Goal: Task Accomplishment & Management: Use online tool/utility

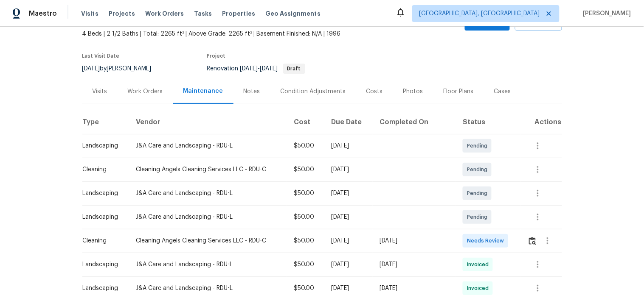
scroll to position [94, 0]
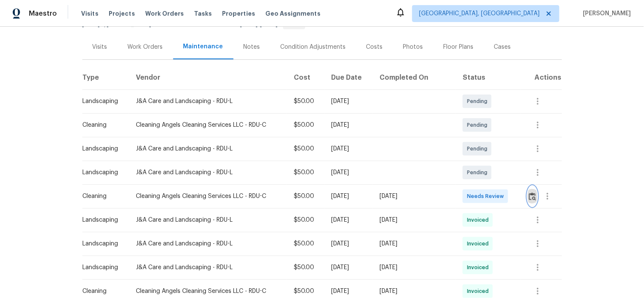
click at [529, 200] on img "button" at bounding box center [532, 197] width 7 height 8
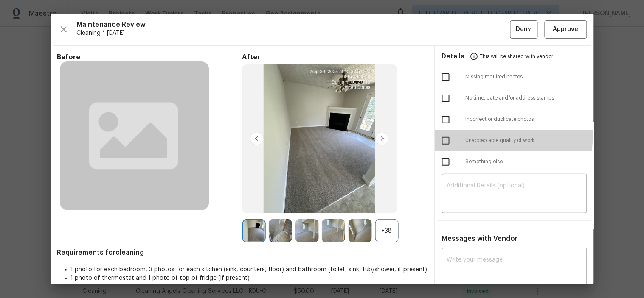
click at [443, 136] on input "checkbox" at bounding box center [445, 141] width 18 height 18
checkbox input "true"
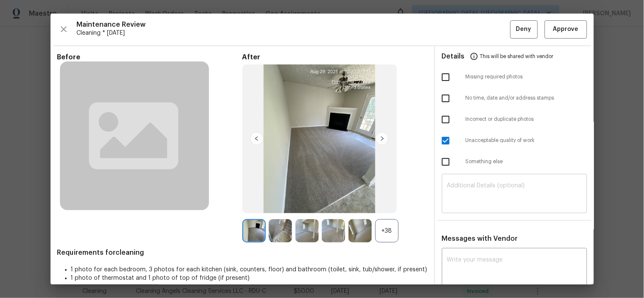
click at [482, 184] on textarea at bounding box center [514, 195] width 135 height 24
paste textarea "Maintenance Audit Team: Hello! Unfortunately, this cleaning visit completed on …"
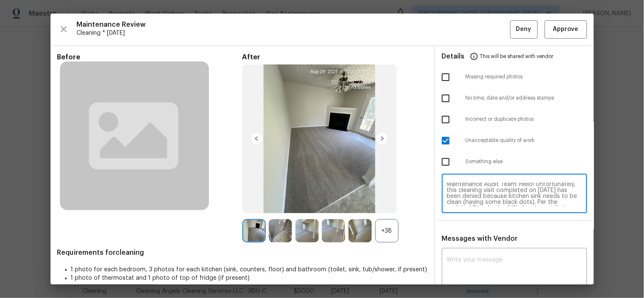
scroll to position [0, 0]
click at [501, 195] on textarea "Maintenance Audit Team: Hello! Unfortunately, this cleaning visit completed on …" at bounding box center [514, 195] width 135 height 24
type textarea "Maintenance Audit Team: Hello! Unfortunately, this cleaning visit completed on …"
click at [512, 261] on textarea at bounding box center [514, 269] width 135 height 24
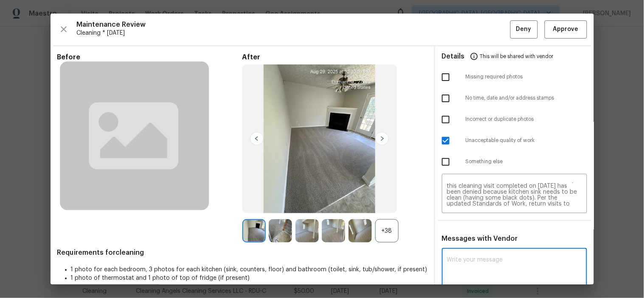
paste textarea "Maintenance Audit Team: Hello! Unfortunately, this cleaning visit completed on …"
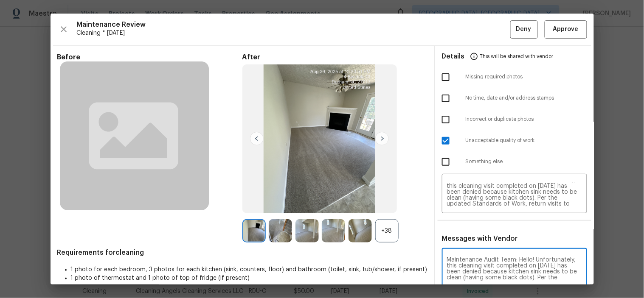
scroll to position [1, 0]
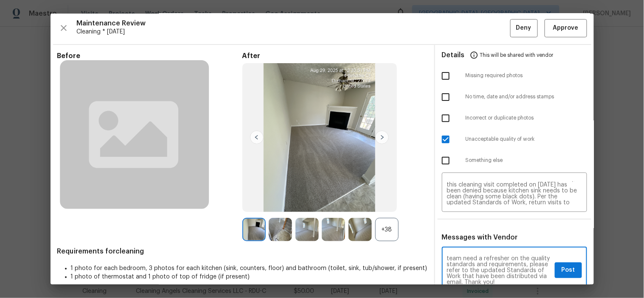
type textarea "Maintenance Audit Team: Hello! Unfortunately, this cleaning visit completed on …"
click at [563, 271] on span "Post" at bounding box center [568, 270] width 14 height 11
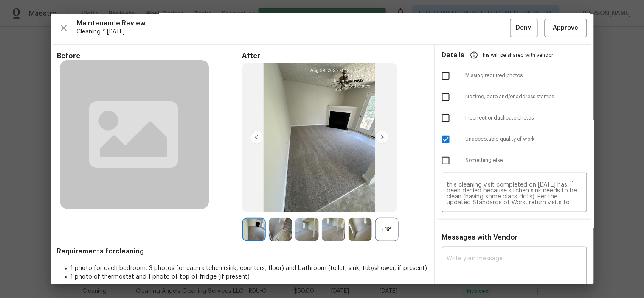
scroll to position [0, 0]
click at [516, 29] on span "Deny" at bounding box center [523, 28] width 15 height 11
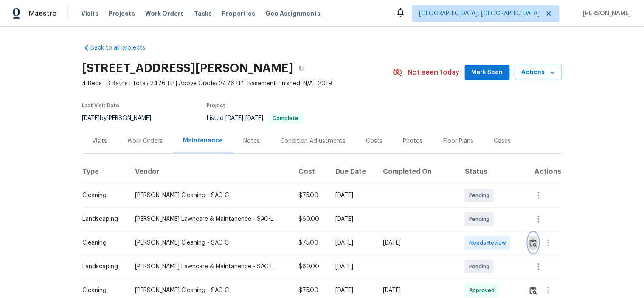
click at [529, 242] on img "button" at bounding box center [532, 243] width 7 height 8
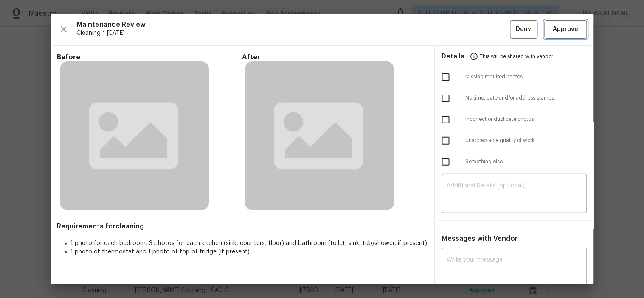
click at [561, 22] on button "Approve" at bounding box center [565, 29] width 42 height 18
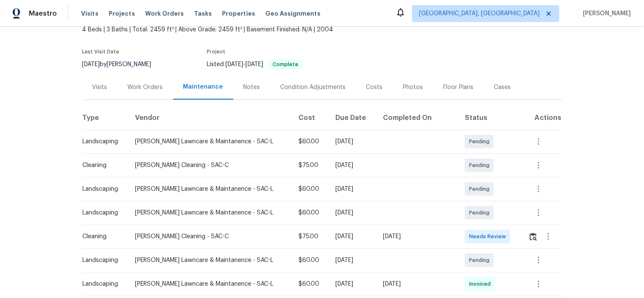
scroll to position [94, 0]
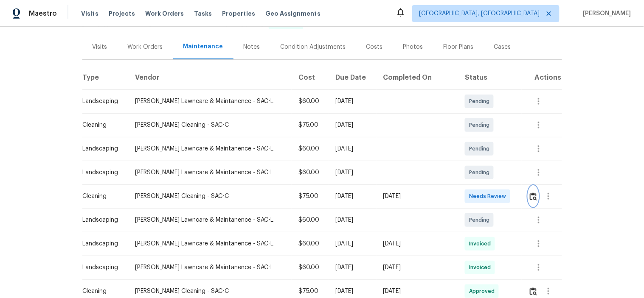
click at [529, 193] on img "button" at bounding box center [532, 197] width 7 height 8
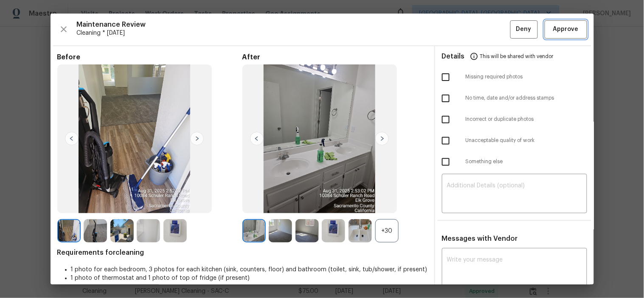
click at [553, 28] on span "Approve" at bounding box center [565, 29] width 25 height 11
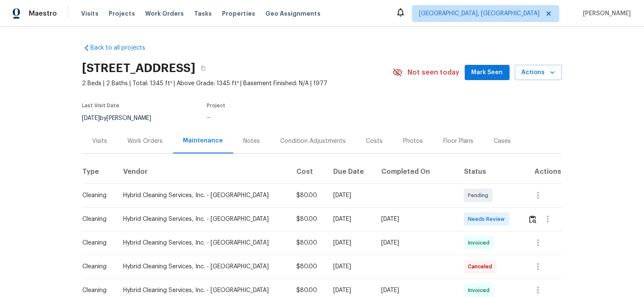
click at [521, 218] on td at bounding box center [541, 219] width 41 height 24
click at [528, 221] on button "button" at bounding box center [533, 219] width 10 height 20
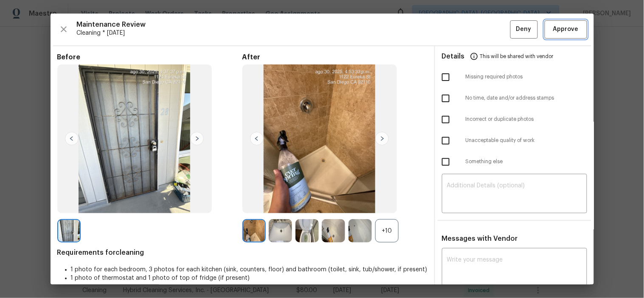
click at [553, 28] on span "Approve" at bounding box center [565, 29] width 25 height 11
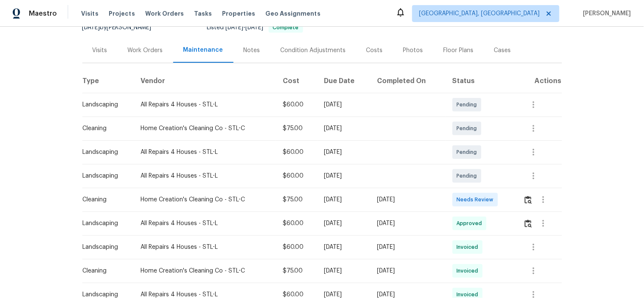
scroll to position [141, 0]
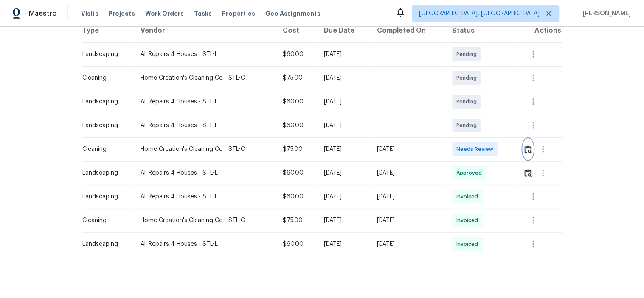
click at [527, 153] on img "button" at bounding box center [527, 149] width 7 height 8
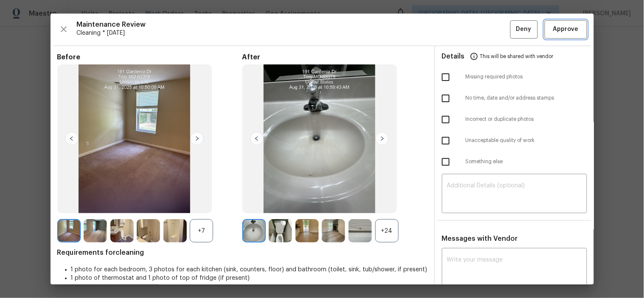
click at [564, 31] on span "Approve" at bounding box center [565, 29] width 25 height 11
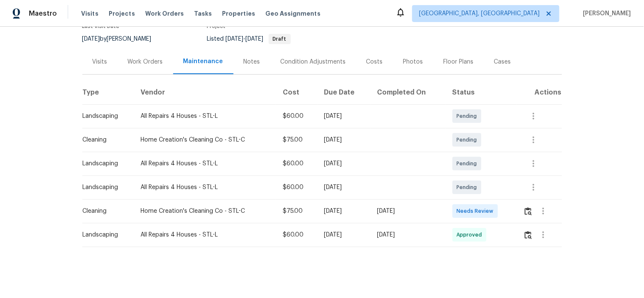
scroll to position [86, 0]
click at [524, 207] on img "button" at bounding box center [527, 211] width 7 height 8
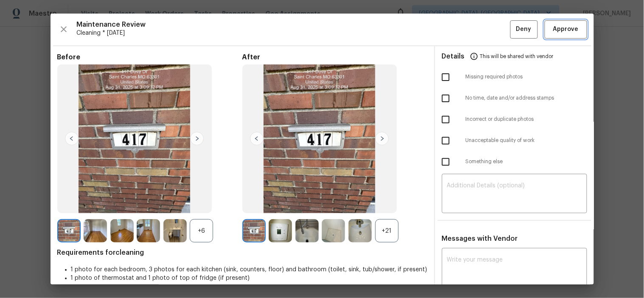
click at [547, 37] on button "Approve" at bounding box center [565, 29] width 42 height 18
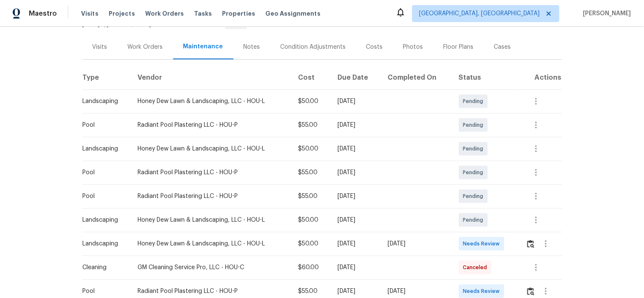
scroll to position [188, 0]
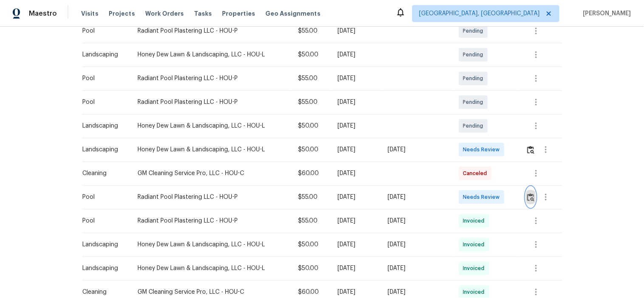
click at [528, 198] on img "button" at bounding box center [530, 197] width 7 height 8
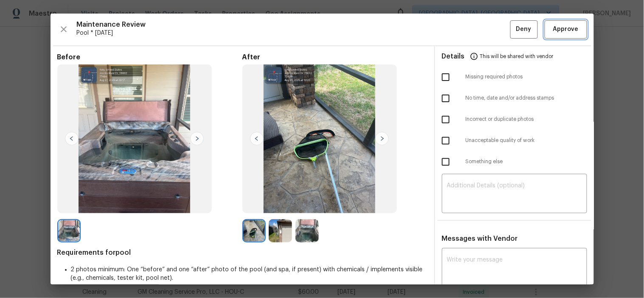
click at [563, 27] on span "Approve" at bounding box center [565, 29] width 25 height 11
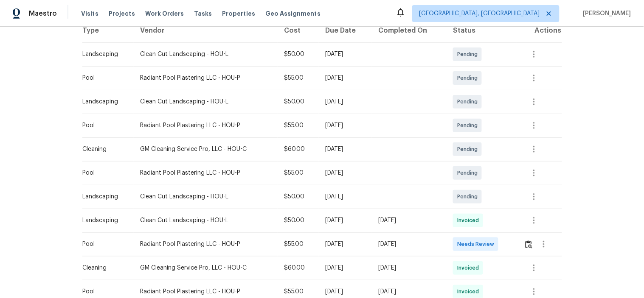
scroll to position [235, 0]
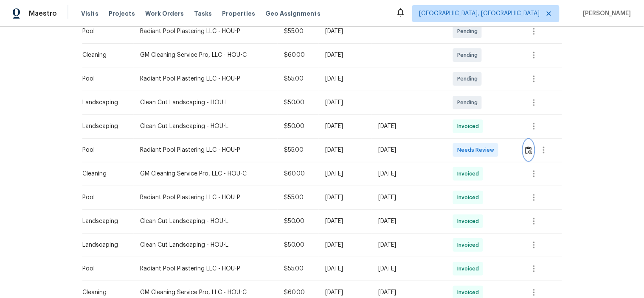
click at [527, 148] on img "button" at bounding box center [528, 150] width 7 height 8
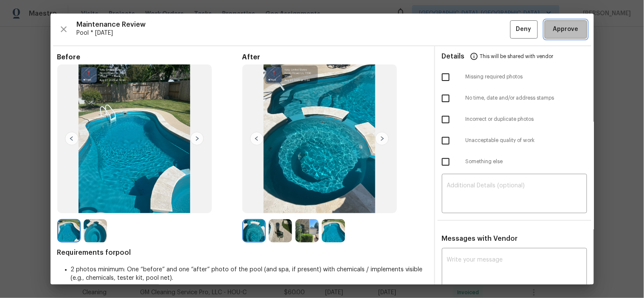
click at [553, 33] on span "Approve" at bounding box center [565, 29] width 25 height 11
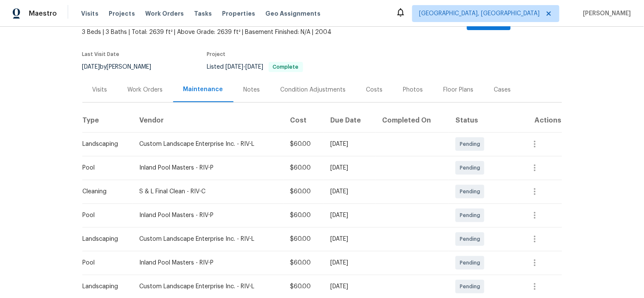
scroll to position [141, 0]
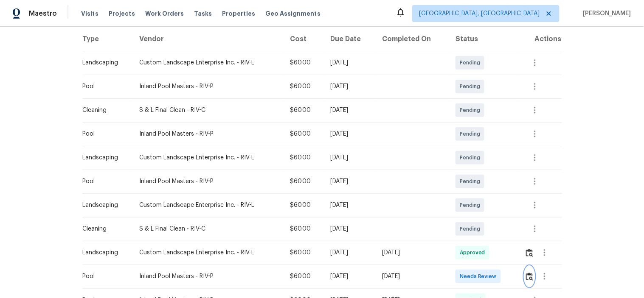
click at [529, 272] on button "button" at bounding box center [529, 276] width 10 height 20
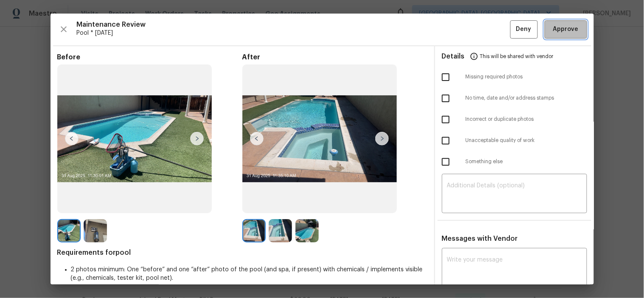
click at [566, 29] on span "Approve" at bounding box center [565, 29] width 25 height 11
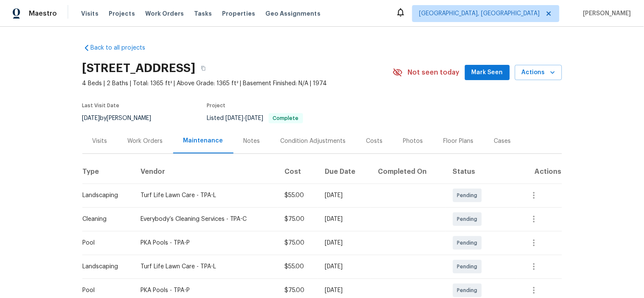
scroll to position [188, 0]
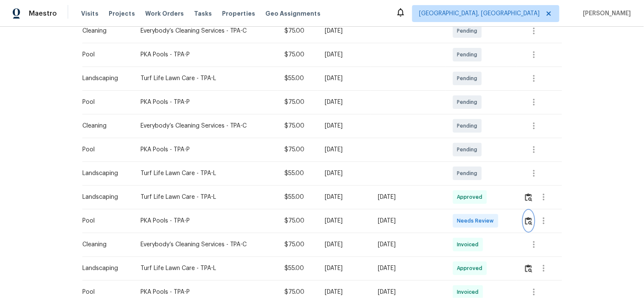
click at [523, 223] on button "button" at bounding box center [528, 221] width 10 height 20
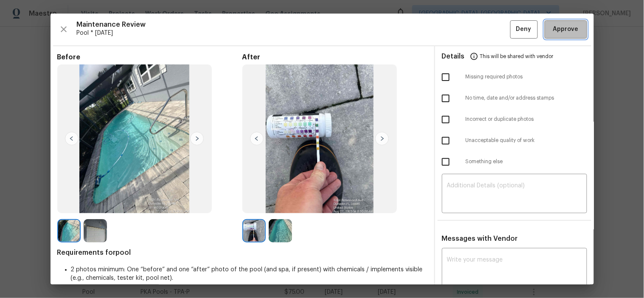
click at [559, 24] on span "Approve" at bounding box center [565, 29] width 25 height 11
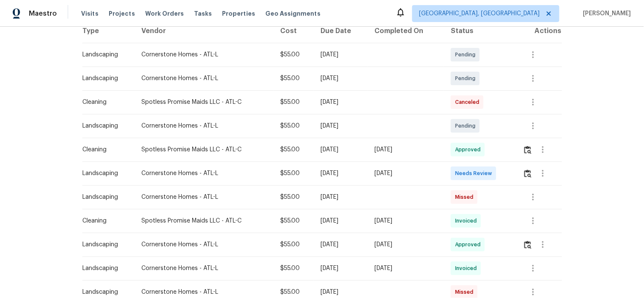
scroll to position [141, 0]
click at [520, 174] on td at bounding box center [539, 173] width 46 height 24
click at [525, 175] on img "button" at bounding box center [527, 173] width 7 height 8
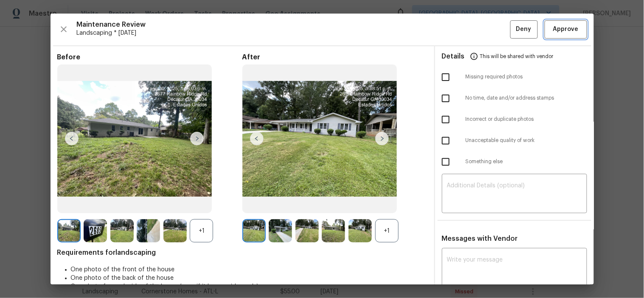
click at [553, 27] on span "Approve" at bounding box center [565, 29] width 25 height 11
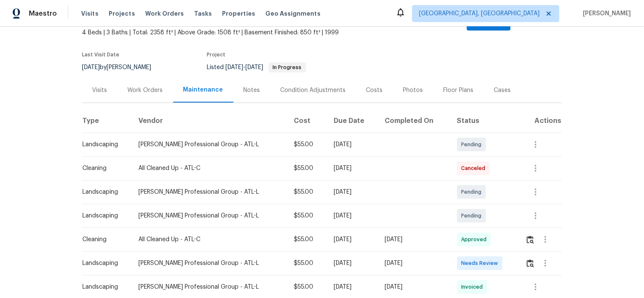
scroll to position [94, 0]
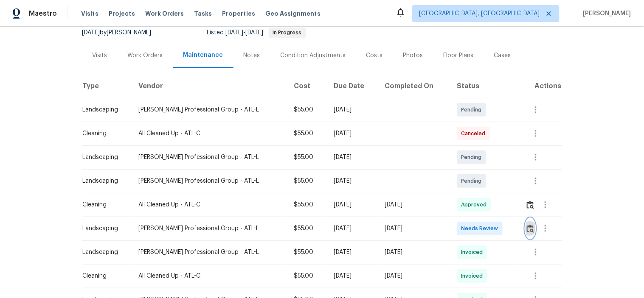
click at [527, 225] on img "button" at bounding box center [529, 229] width 7 height 8
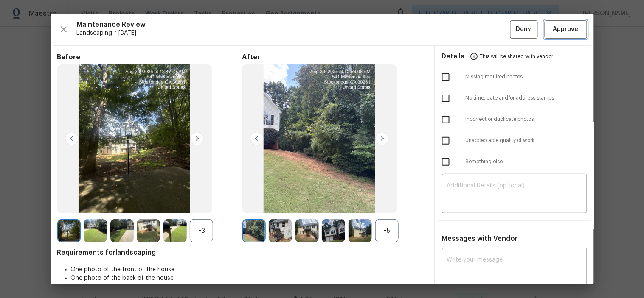
click at [556, 26] on span "Approve" at bounding box center [565, 29] width 25 height 11
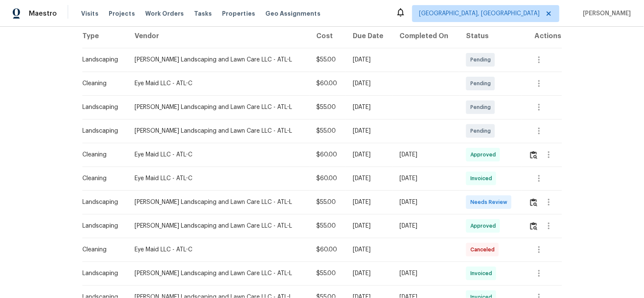
scroll to position [141, 0]
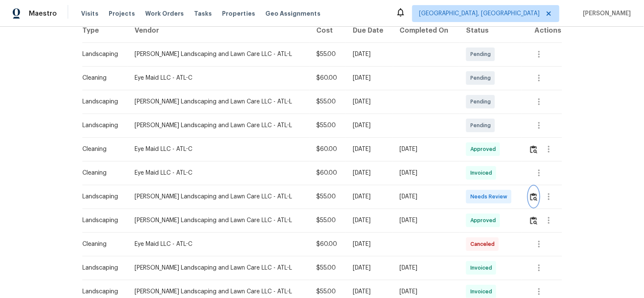
click at [530, 196] on img "button" at bounding box center [533, 197] width 7 height 8
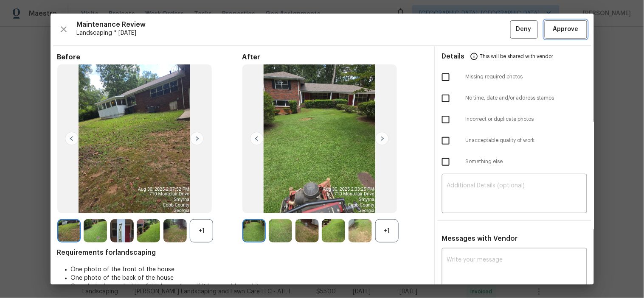
drag, startPoint x: 561, startPoint y: 32, endPoint x: 399, endPoint y: 1, distance: 164.6
click at [560, 32] on span "Approve" at bounding box center [565, 29] width 25 height 11
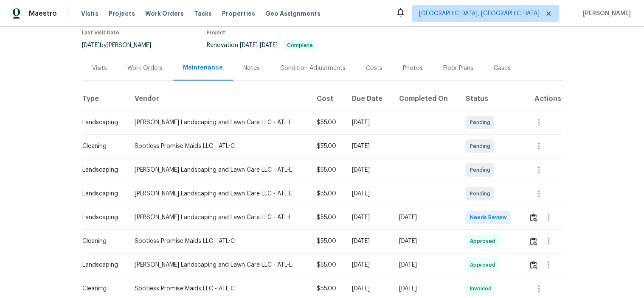
scroll to position [188, 0]
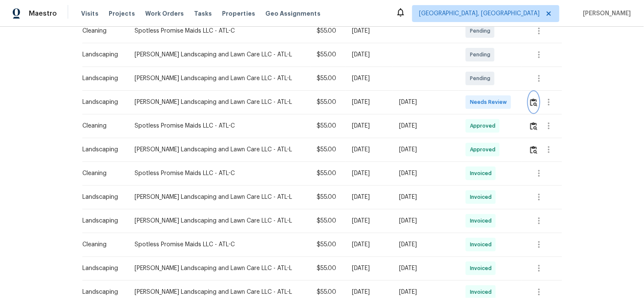
click at [529, 95] on button "button" at bounding box center [534, 102] width 10 height 20
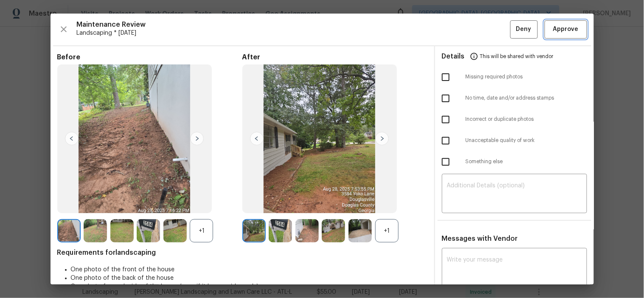
click at [557, 33] on span "Approve" at bounding box center [565, 29] width 25 height 11
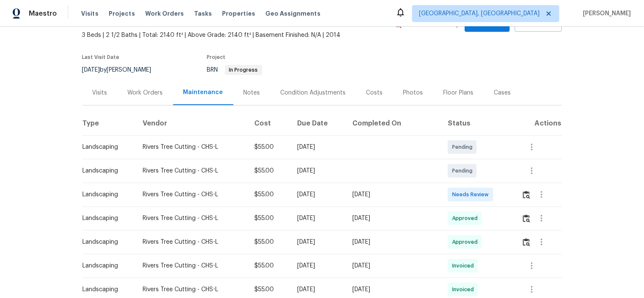
scroll to position [94, 0]
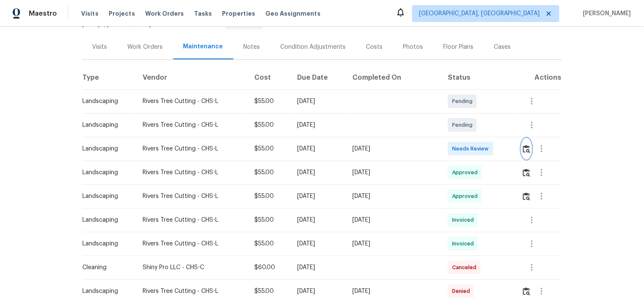
click at [524, 149] on img "button" at bounding box center [526, 149] width 7 height 8
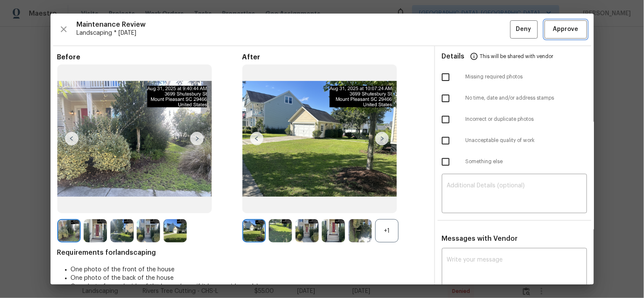
click at [565, 29] on span "Approve" at bounding box center [565, 29] width 25 height 11
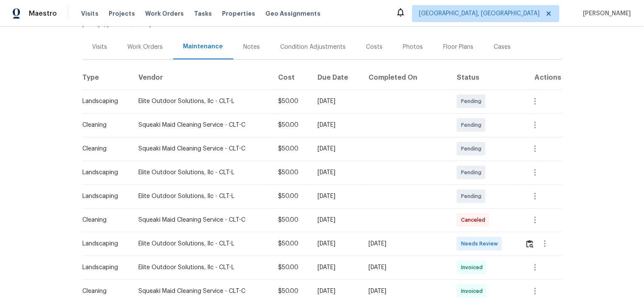
scroll to position [188, 0]
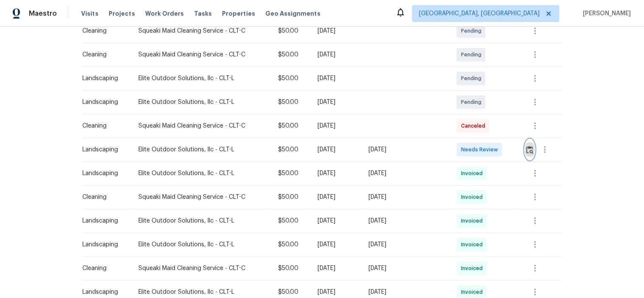
click at [528, 151] on img "button" at bounding box center [529, 150] width 7 height 8
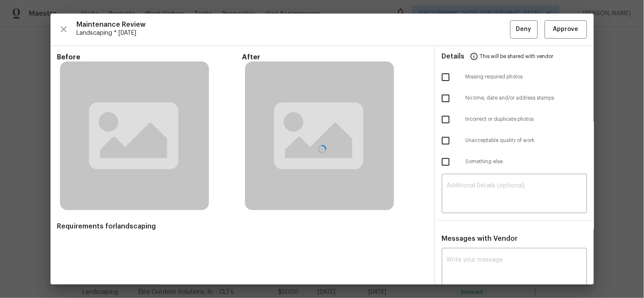
click at [549, 33] on div at bounding box center [321, 149] width 543 height 271
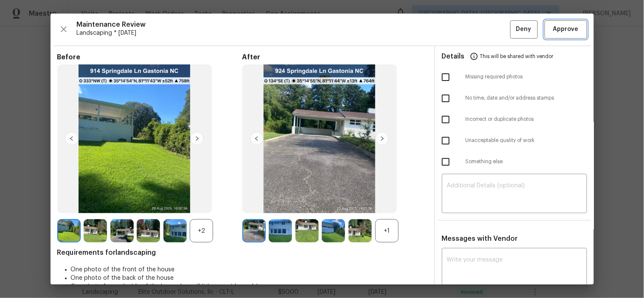
click at [553, 28] on span "Approve" at bounding box center [565, 29] width 25 height 11
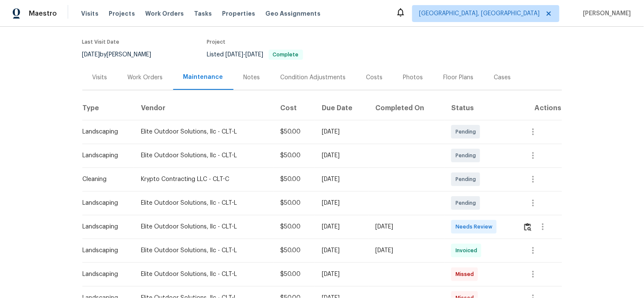
scroll to position [141, 0]
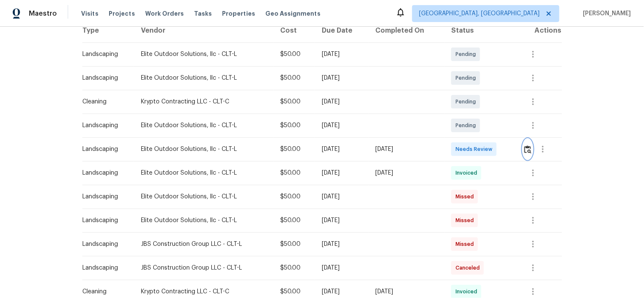
click at [524, 143] on button "button" at bounding box center [528, 149] width 10 height 20
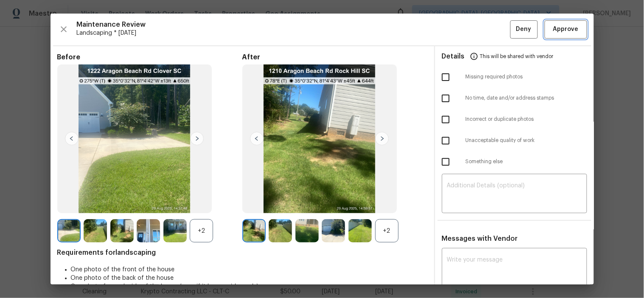
click at [553, 29] on span "Approve" at bounding box center [565, 29] width 25 height 11
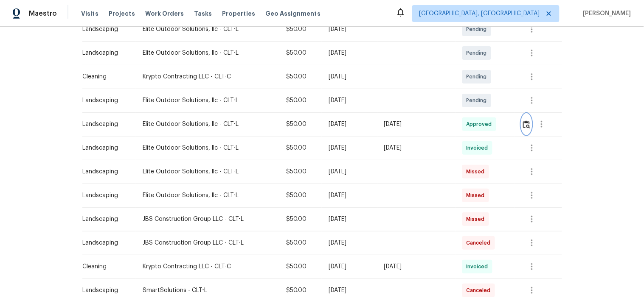
scroll to position [188, 0]
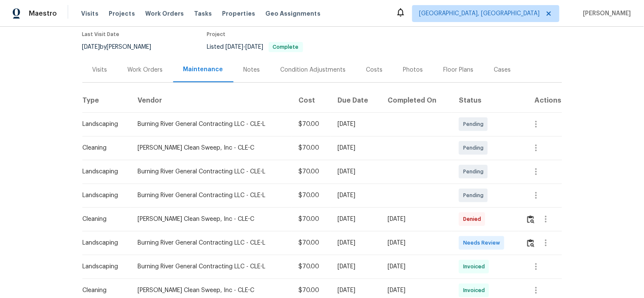
scroll to position [141, 0]
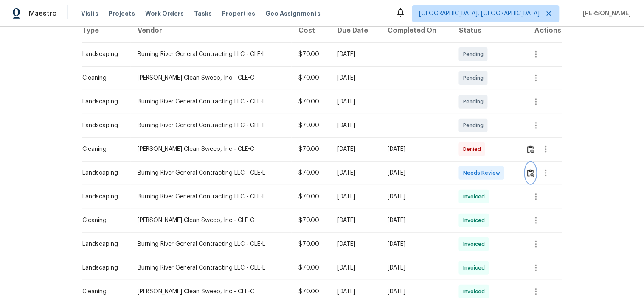
click at [529, 175] on img "button" at bounding box center [530, 173] width 7 height 8
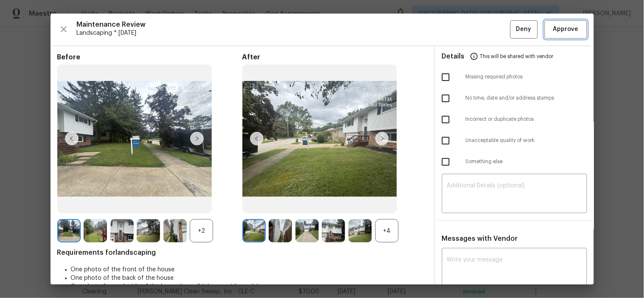
click at [565, 30] on span "Approve" at bounding box center [565, 29] width 25 height 11
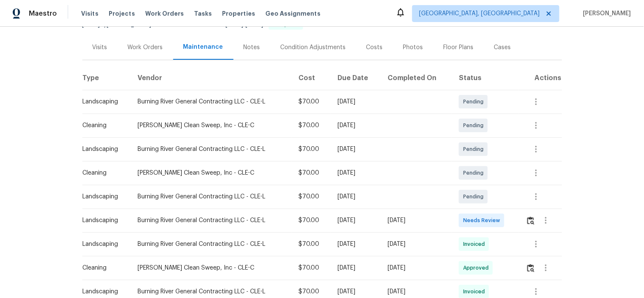
scroll to position [94, 0]
click at [526, 221] on button "button" at bounding box center [531, 220] width 10 height 20
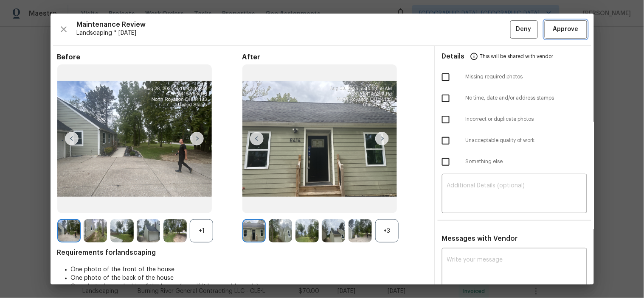
click at [554, 26] on span "Approve" at bounding box center [565, 29] width 25 height 11
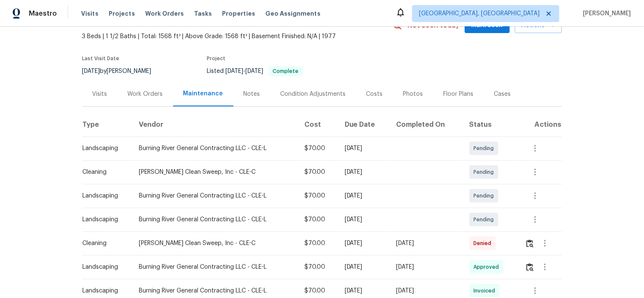
scroll to position [94, 0]
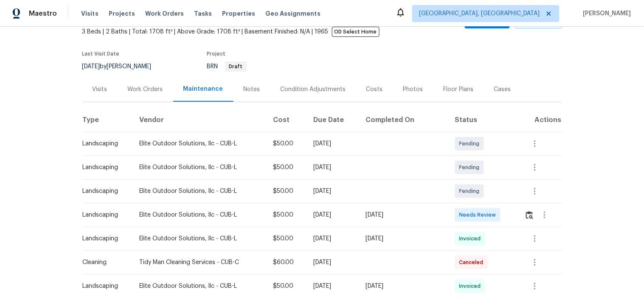
scroll to position [141, 0]
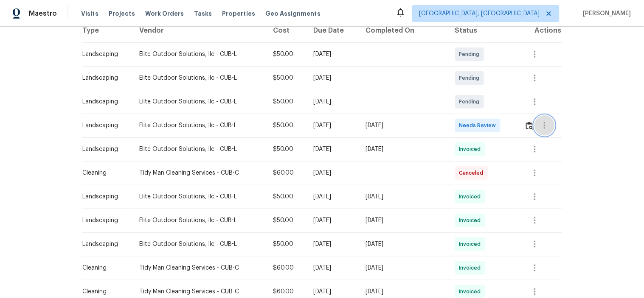
click at [534, 129] on button "button" at bounding box center [544, 125] width 20 height 20
click at [524, 126] on div at bounding box center [322, 149] width 644 height 298
click at [526, 126] on img "button" at bounding box center [529, 126] width 7 height 8
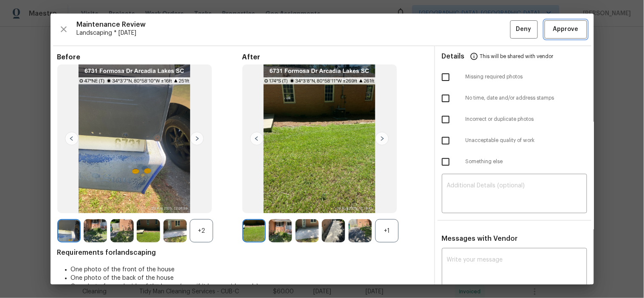
click at [554, 24] on span "Approve" at bounding box center [565, 29] width 25 height 11
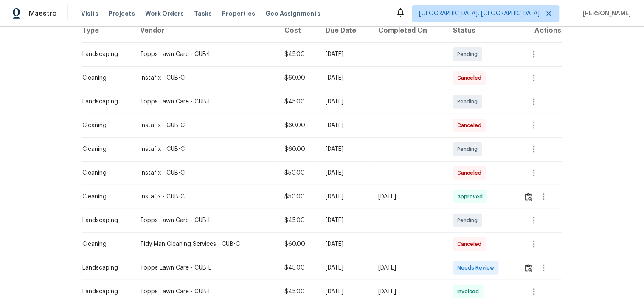
scroll to position [188, 0]
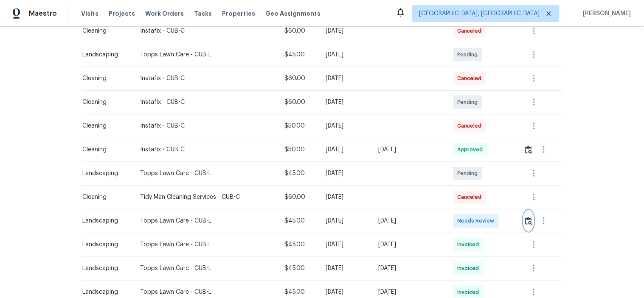
click at [531, 222] on img "button" at bounding box center [528, 221] width 7 height 8
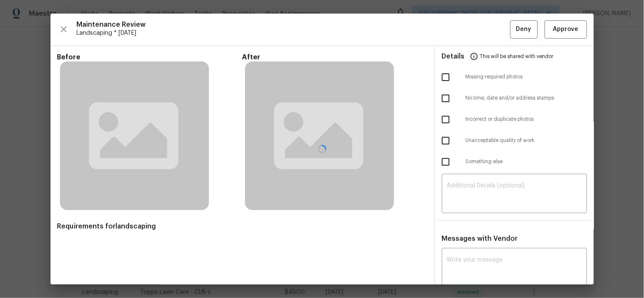
click at [554, 24] on div at bounding box center [321, 149] width 543 height 271
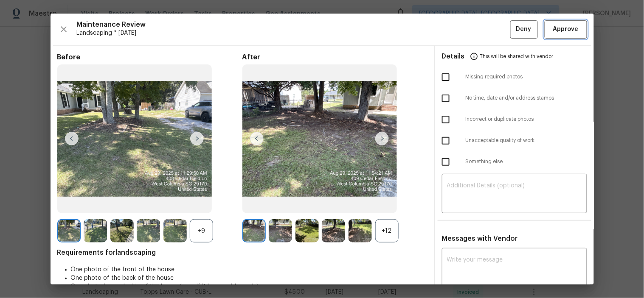
click at [552, 36] on button "Approve" at bounding box center [565, 29] width 42 height 18
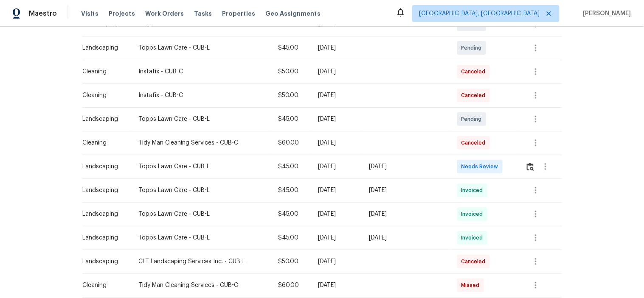
scroll to position [188, 0]
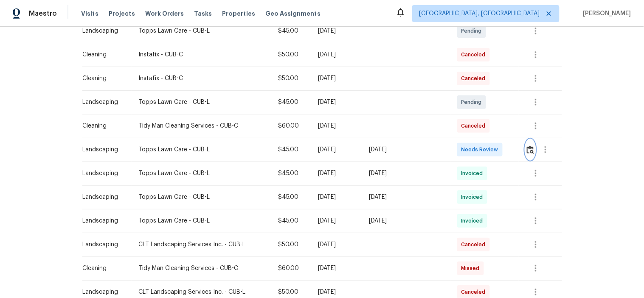
click at [526, 150] on img "button" at bounding box center [529, 150] width 7 height 8
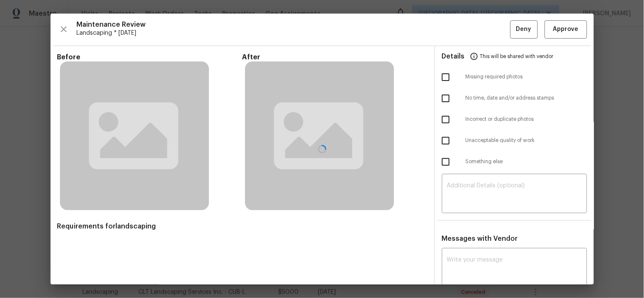
click at [560, 32] on div at bounding box center [321, 149] width 543 height 271
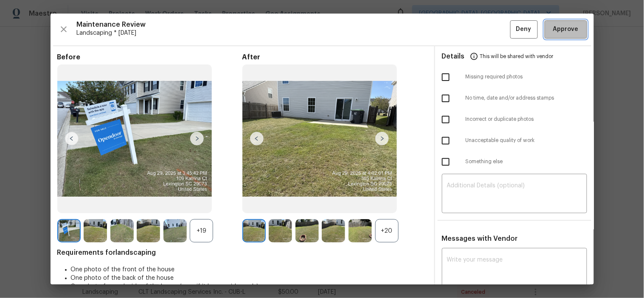
click at [559, 32] on span "Approve" at bounding box center [565, 29] width 25 height 11
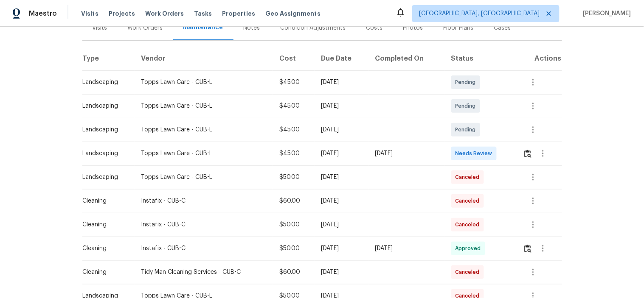
scroll to position [188, 0]
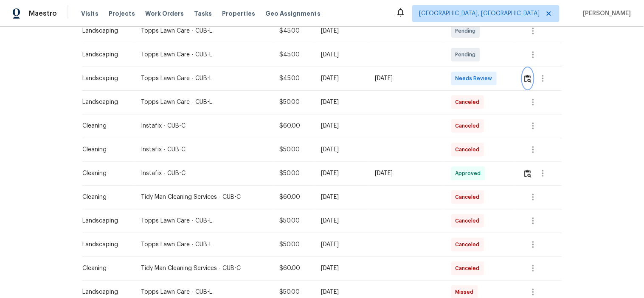
click at [529, 80] on img "button" at bounding box center [527, 79] width 7 height 8
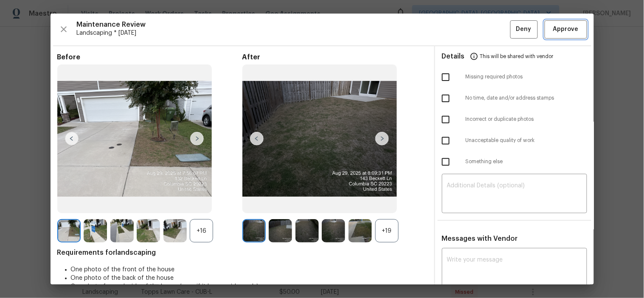
click at [553, 30] on span "Approve" at bounding box center [565, 29] width 25 height 11
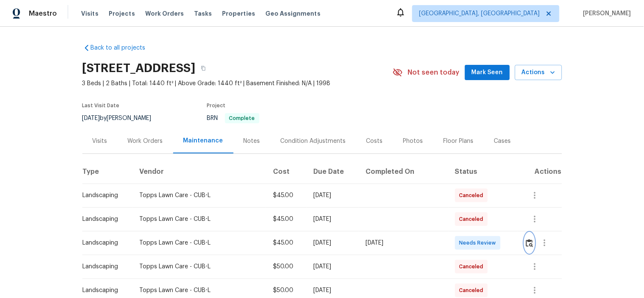
click at [526, 241] on img "button" at bounding box center [529, 243] width 7 height 8
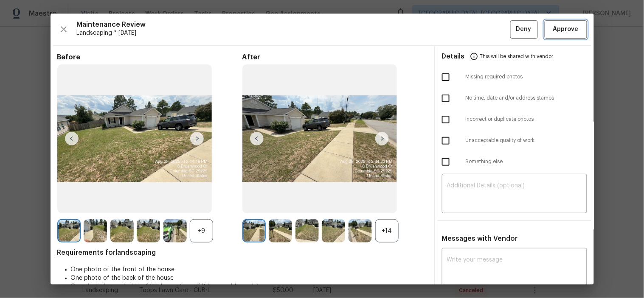
drag, startPoint x: 553, startPoint y: 35, endPoint x: 559, endPoint y: 38, distance: 6.8
click at [553, 34] on button "Approve" at bounding box center [565, 29] width 42 height 18
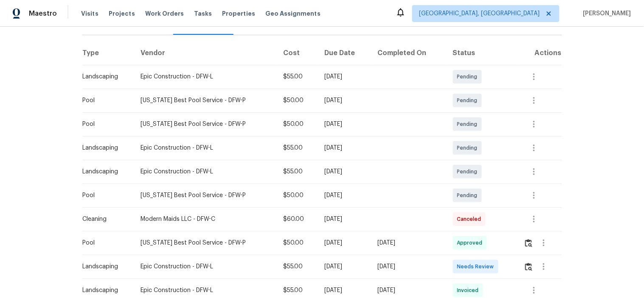
scroll to position [188, 0]
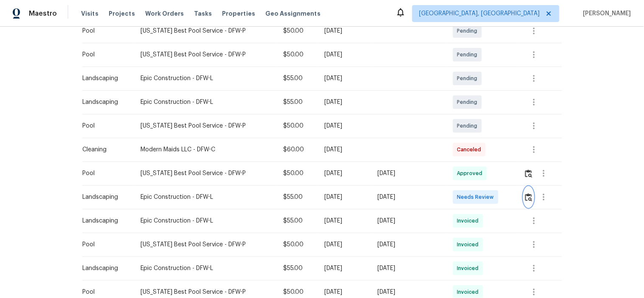
click at [526, 196] on img "button" at bounding box center [528, 197] width 7 height 8
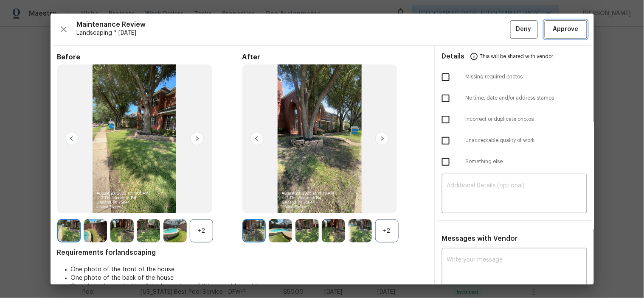
click at [558, 31] on span "Approve" at bounding box center [565, 29] width 25 height 11
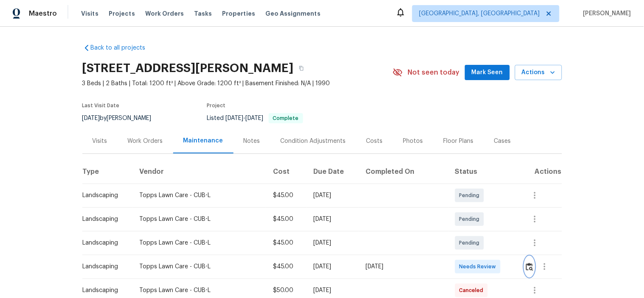
click at [526, 269] on img "button" at bounding box center [529, 267] width 7 height 8
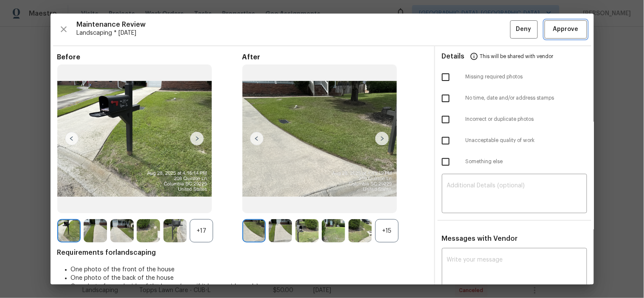
click at [561, 31] on span "Approve" at bounding box center [565, 29] width 25 height 11
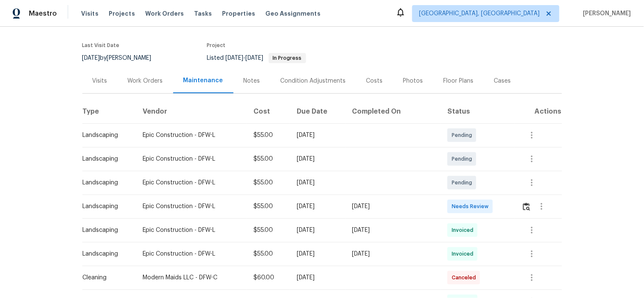
scroll to position [141, 0]
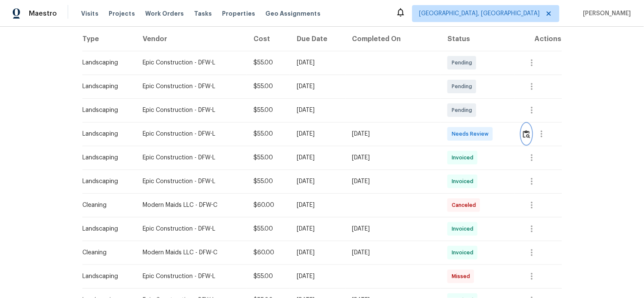
click at [521, 126] on button "button" at bounding box center [526, 134] width 10 height 20
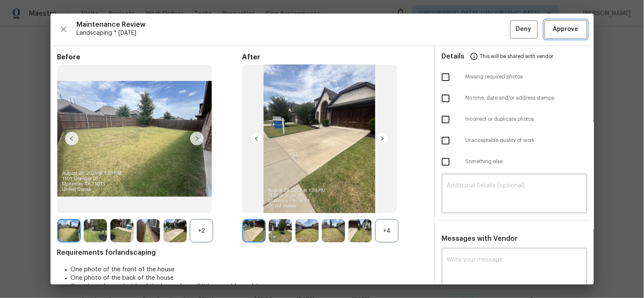
drag, startPoint x: 557, startPoint y: 28, endPoint x: 517, endPoint y: 25, distance: 40.0
click at [554, 27] on span "Approve" at bounding box center [565, 29] width 25 height 11
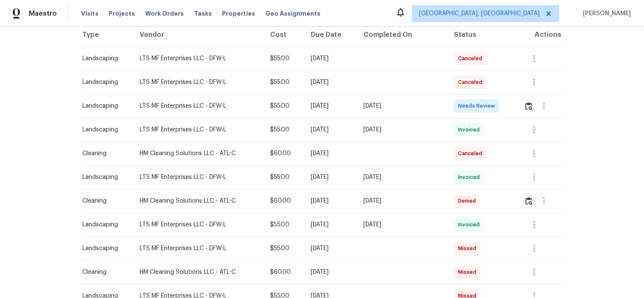
scroll to position [141, 0]
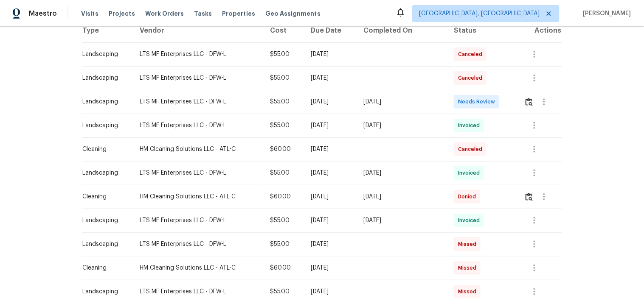
click at [524, 106] on div at bounding box center [542, 102] width 37 height 20
click at [524, 99] on button "button" at bounding box center [529, 102] width 10 height 20
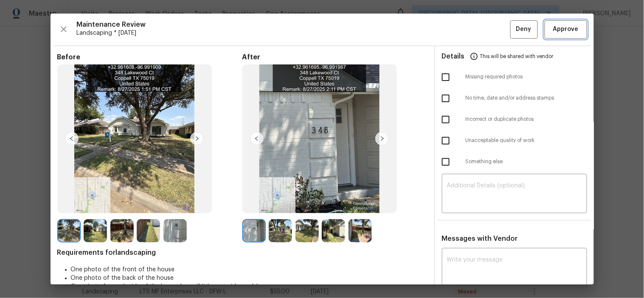
click at [563, 25] on span "Approve" at bounding box center [565, 29] width 25 height 11
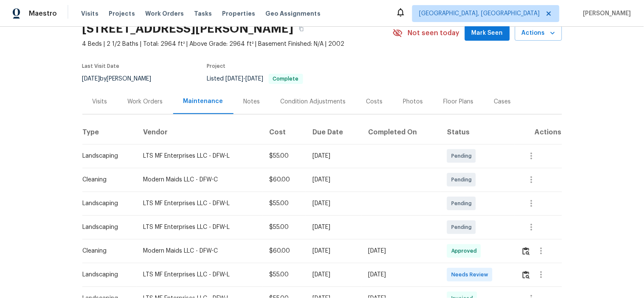
scroll to position [188, 0]
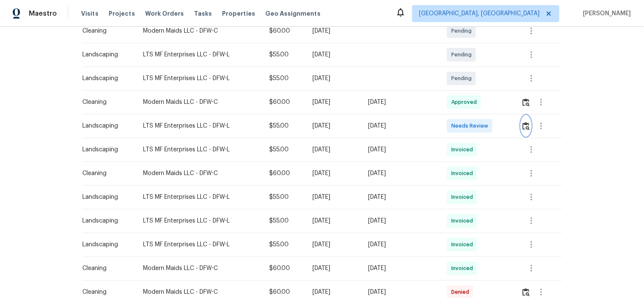
click at [527, 123] on img "button" at bounding box center [525, 126] width 7 height 8
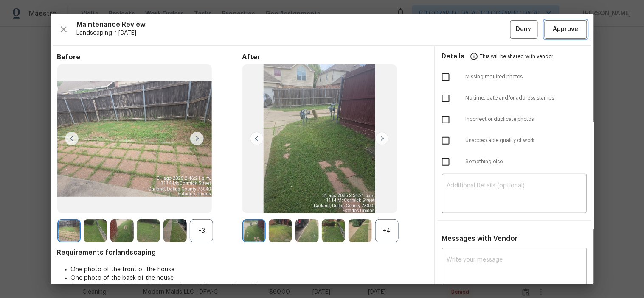
click at [553, 30] on span "Approve" at bounding box center [565, 29] width 25 height 11
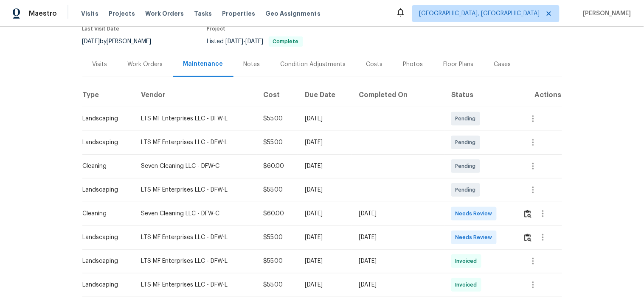
scroll to position [141, 0]
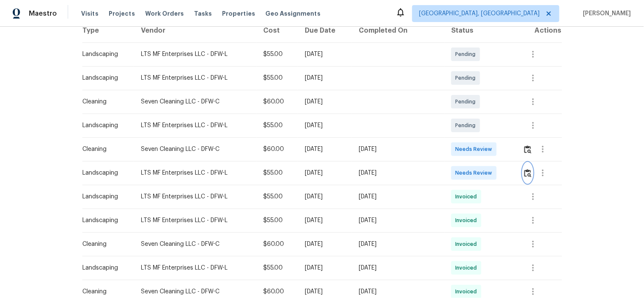
click at [524, 175] on img "button" at bounding box center [527, 173] width 7 height 8
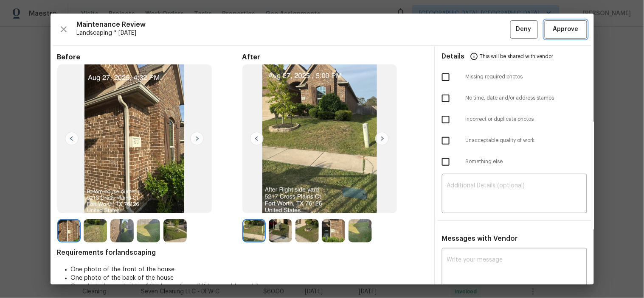
click at [551, 30] on span "Approve" at bounding box center [565, 29] width 29 height 11
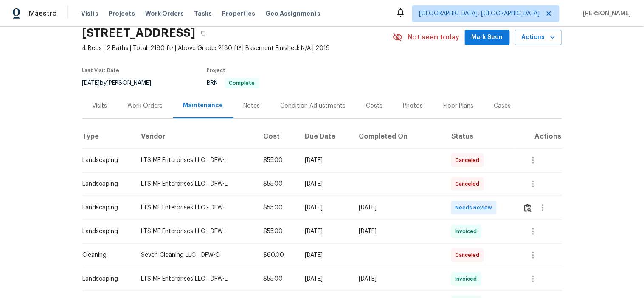
scroll to position [94, 0]
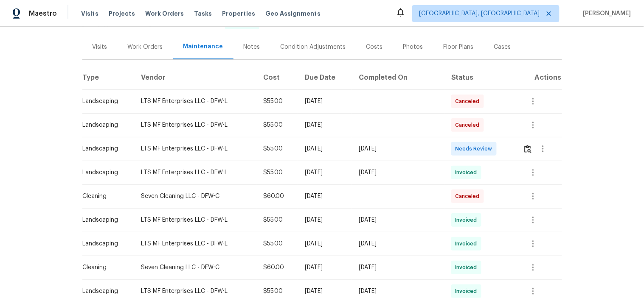
click at [517, 146] on td at bounding box center [538, 149] width 45 height 24
click at [524, 148] on img "button" at bounding box center [527, 149] width 7 height 8
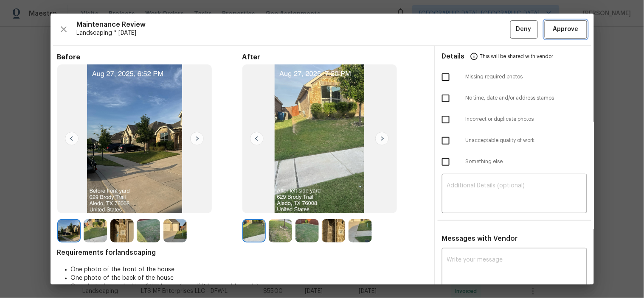
click at [549, 23] on button "Approve" at bounding box center [565, 29] width 42 height 18
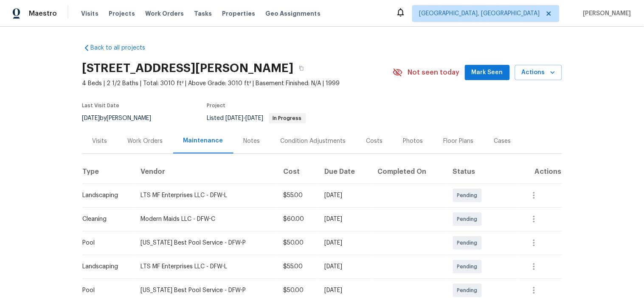
scroll to position [188, 0]
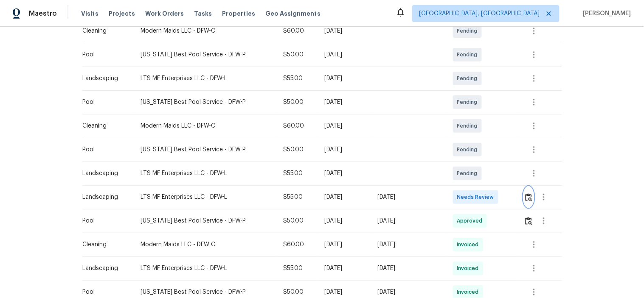
click at [525, 193] on img "button" at bounding box center [528, 197] width 7 height 8
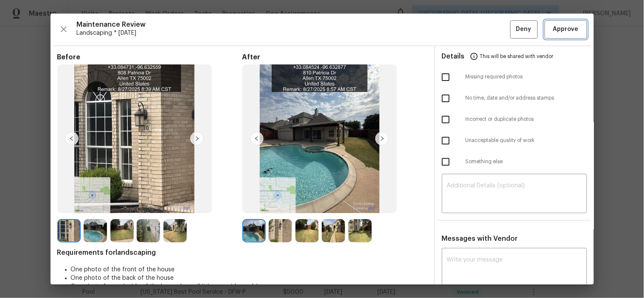
click at [553, 30] on span "Approve" at bounding box center [565, 29] width 25 height 11
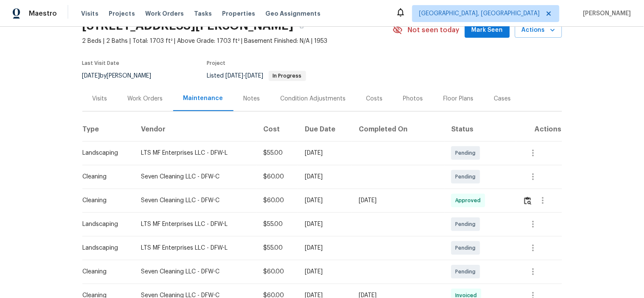
scroll to position [94, 0]
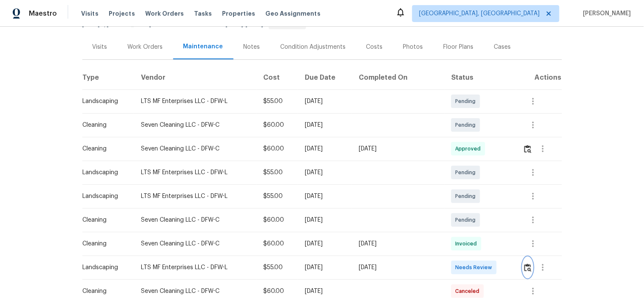
click at [528, 270] on img "button" at bounding box center [527, 268] width 7 height 8
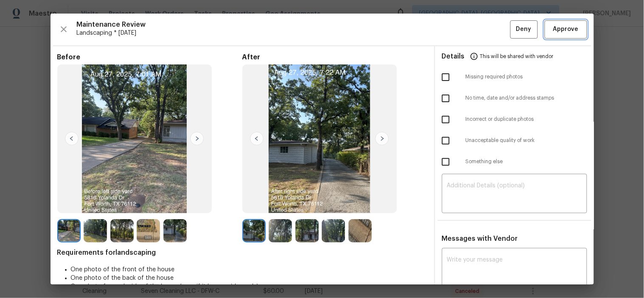
click at [557, 30] on span "Approve" at bounding box center [565, 29] width 25 height 11
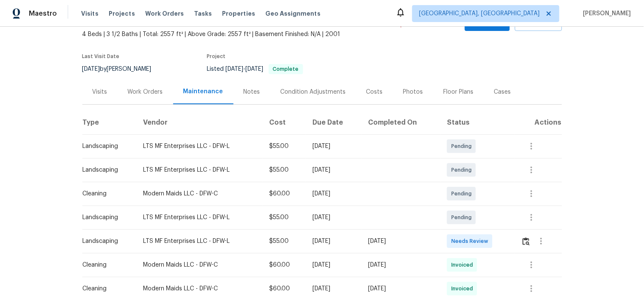
scroll to position [141, 0]
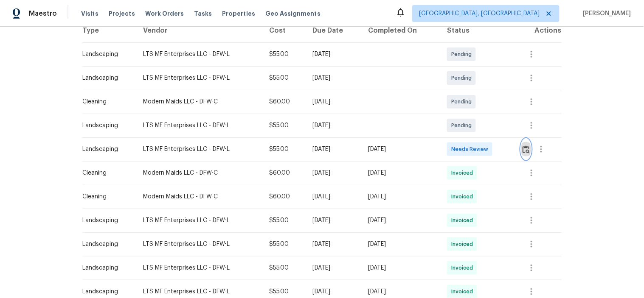
click at [522, 145] on img "button" at bounding box center [525, 149] width 7 height 8
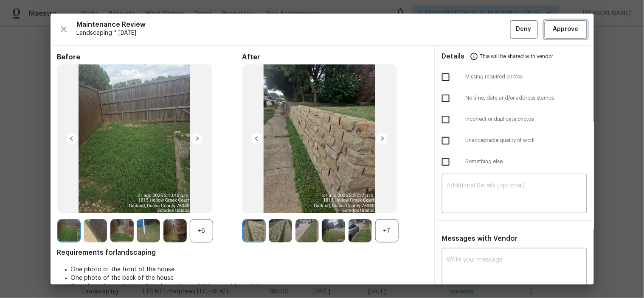
drag, startPoint x: 565, startPoint y: 27, endPoint x: 557, endPoint y: 27, distance: 7.6
click at [565, 27] on span "Approve" at bounding box center [565, 29] width 25 height 11
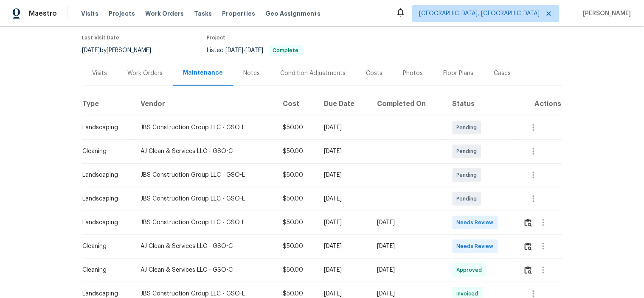
scroll to position [94, 0]
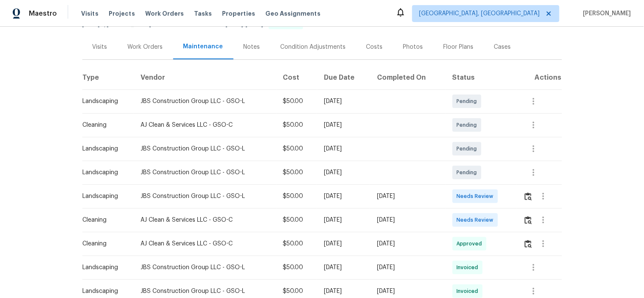
click at [520, 207] on td at bounding box center [538, 197] width 45 height 24
click at [530, 201] on img "button" at bounding box center [527, 197] width 7 height 8
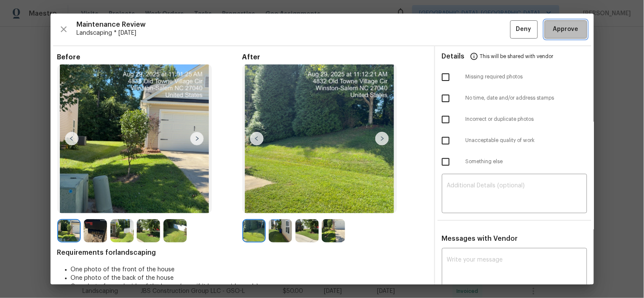
click at [558, 28] on span "Approve" at bounding box center [565, 29] width 25 height 11
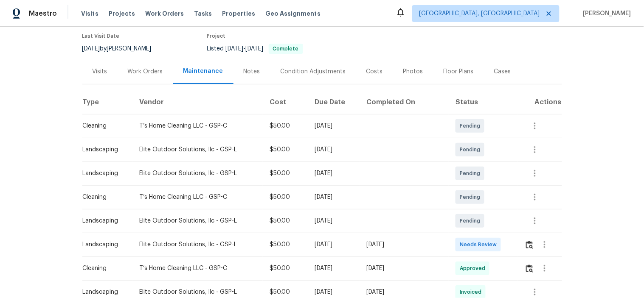
scroll to position [141, 0]
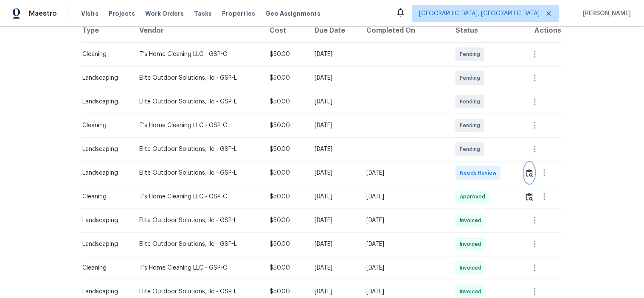
click at [526, 172] on img "button" at bounding box center [529, 173] width 7 height 8
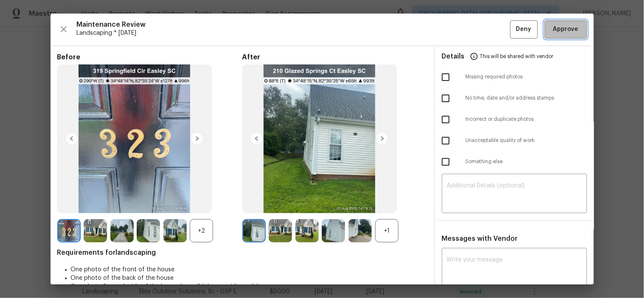
click at [544, 26] on button "Approve" at bounding box center [565, 29] width 42 height 18
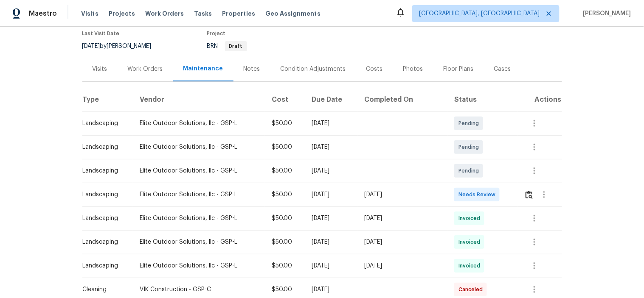
scroll to position [188, 0]
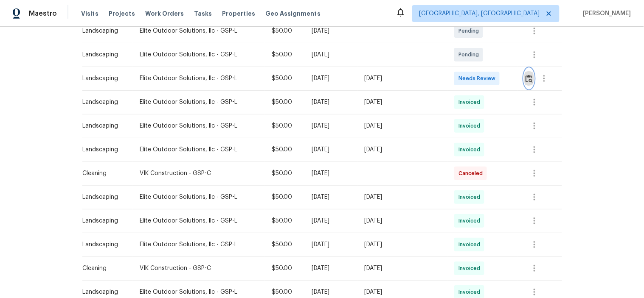
click at [525, 79] on img "button" at bounding box center [528, 79] width 7 height 8
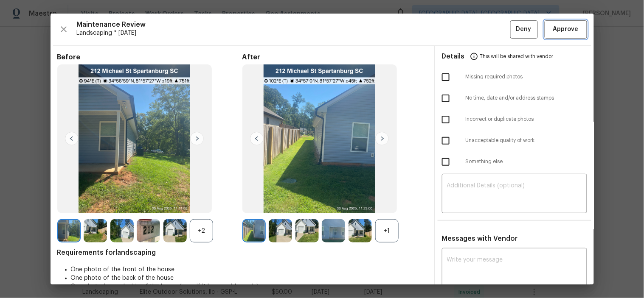
click at [553, 30] on span "Approve" at bounding box center [565, 29] width 25 height 11
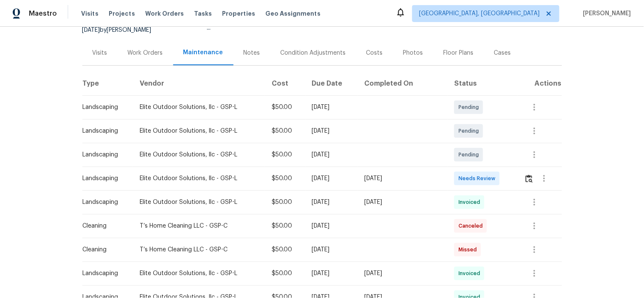
scroll to position [188, 0]
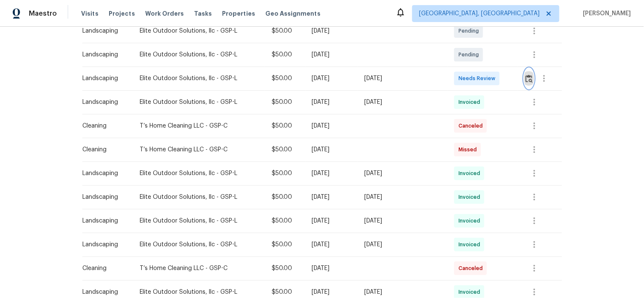
click at [527, 73] on button "button" at bounding box center [529, 78] width 10 height 20
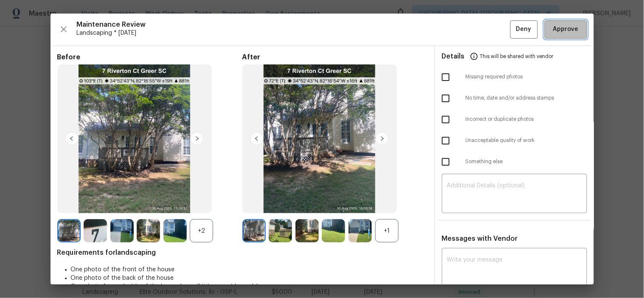
click at [553, 30] on span "Approve" at bounding box center [565, 29] width 25 height 11
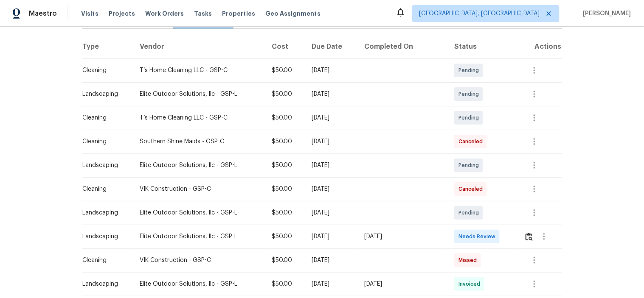
scroll to position [235, 0]
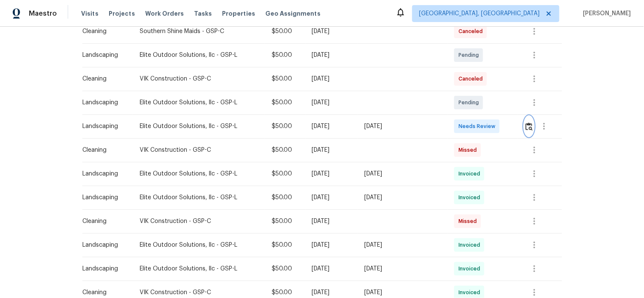
click at [524, 126] on button "button" at bounding box center [529, 126] width 10 height 20
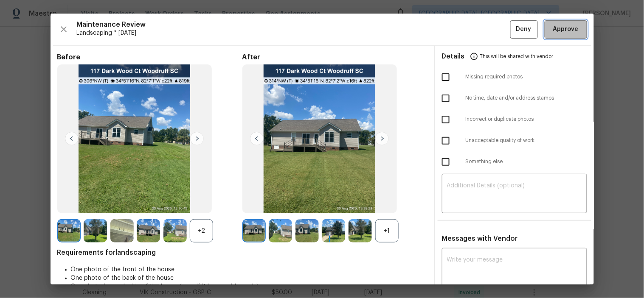
click at [553, 27] on span "Approve" at bounding box center [565, 29] width 25 height 11
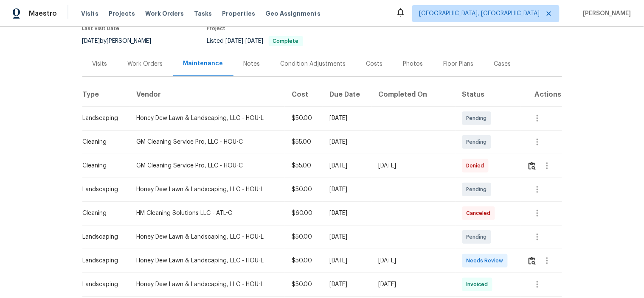
scroll to position [141, 0]
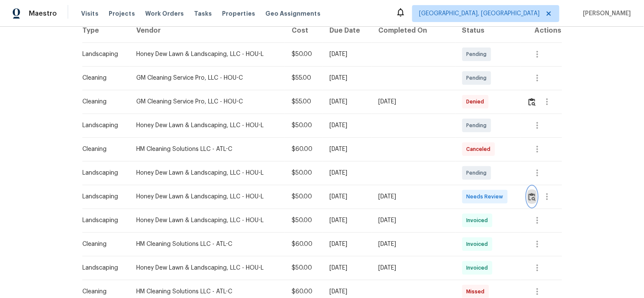
click at [529, 200] on img "button" at bounding box center [531, 197] width 7 height 8
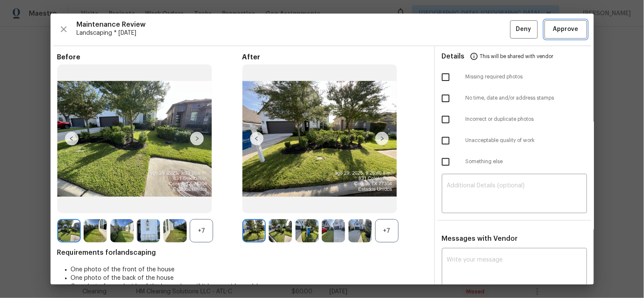
click at [571, 30] on span "Approve" at bounding box center [565, 29] width 29 height 11
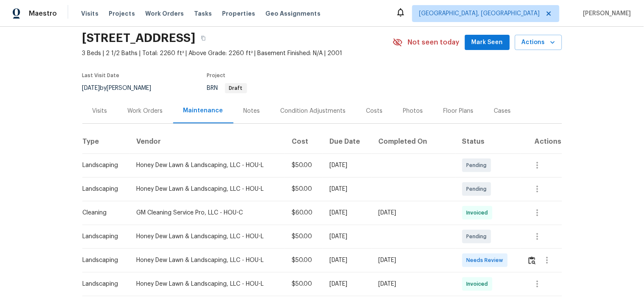
scroll to position [47, 0]
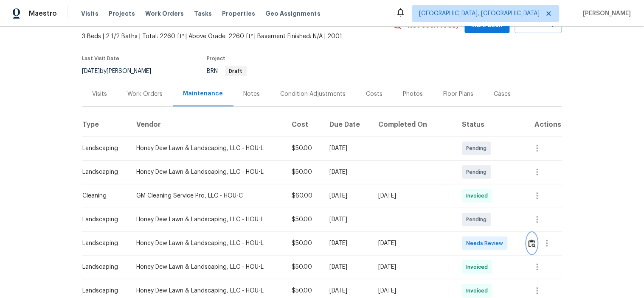
click at [528, 243] on img "button" at bounding box center [531, 244] width 7 height 8
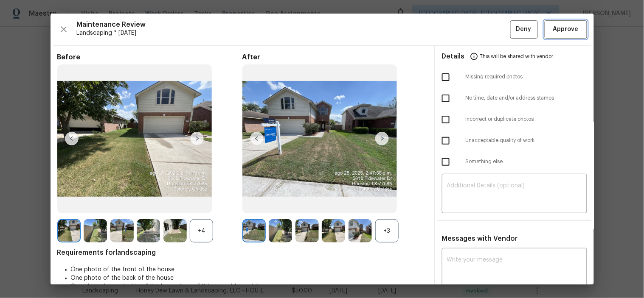
click at [553, 31] on span "Approve" at bounding box center [565, 29] width 25 height 11
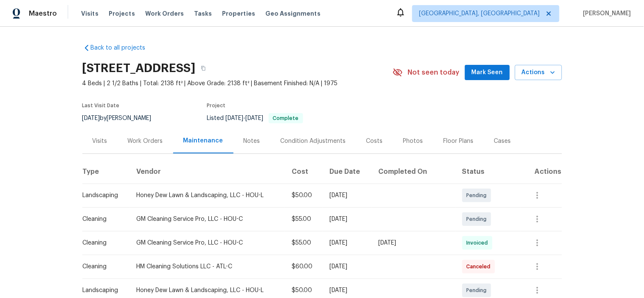
scroll to position [94, 0]
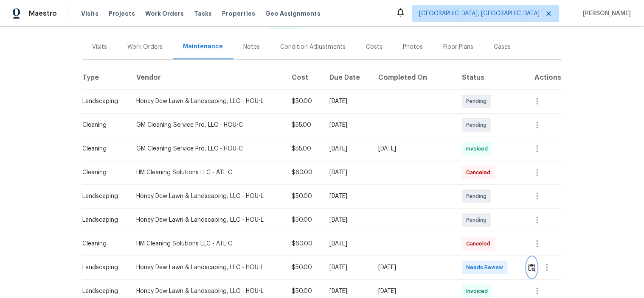
click at [530, 265] on img "button" at bounding box center [531, 268] width 7 height 8
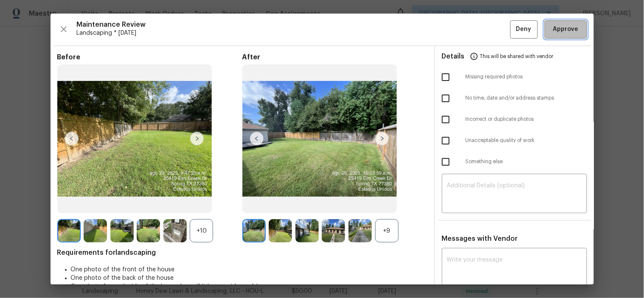
click at [555, 26] on span "Approve" at bounding box center [565, 29] width 25 height 11
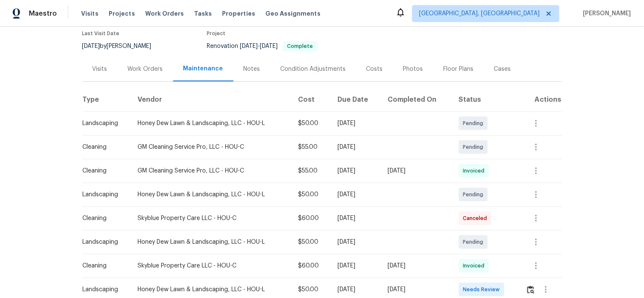
scroll to position [141, 0]
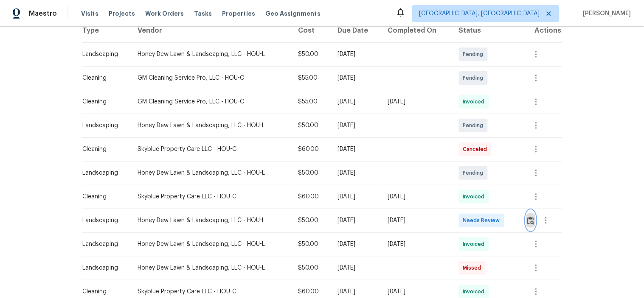
click at [526, 218] on button "button" at bounding box center [531, 220] width 10 height 20
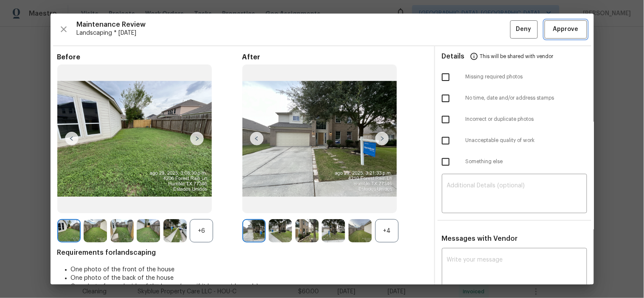
click at [557, 29] on span "Approve" at bounding box center [565, 29] width 25 height 11
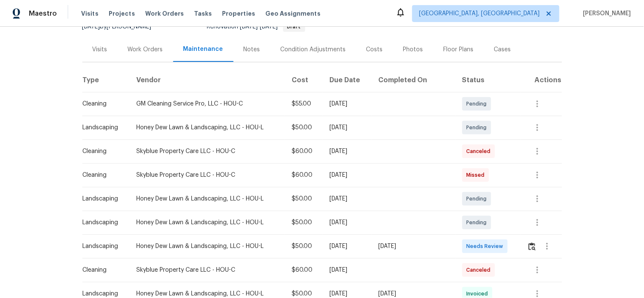
scroll to position [94, 0]
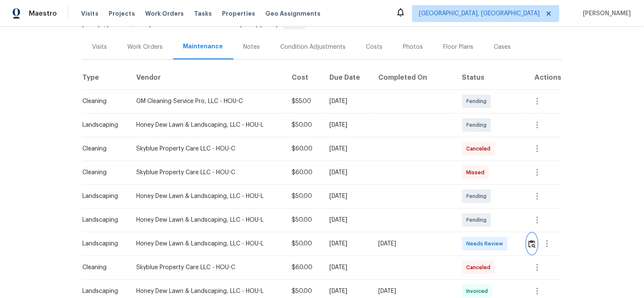
click at [529, 244] on img "button" at bounding box center [531, 244] width 7 height 8
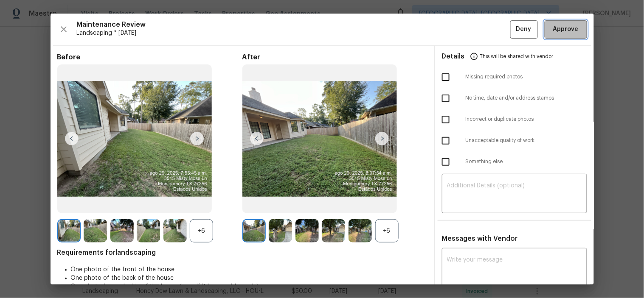
click at [557, 31] on span "Approve" at bounding box center [565, 29] width 25 height 11
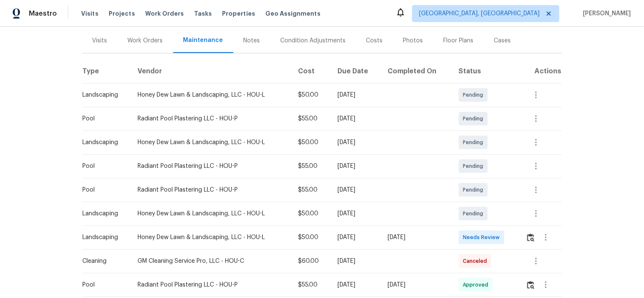
scroll to position [188, 0]
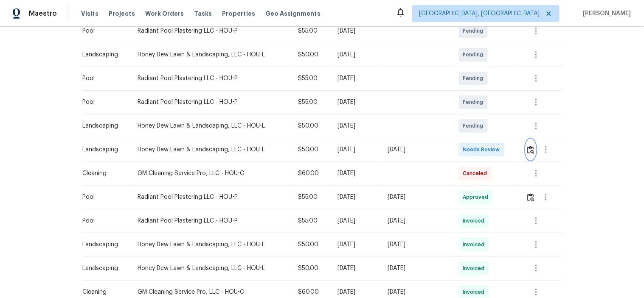
click at [528, 156] on button "button" at bounding box center [531, 150] width 10 height 20
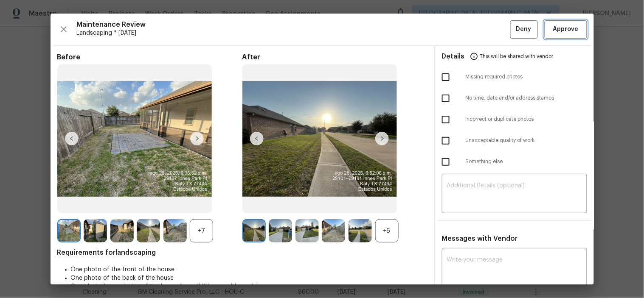
click at [560, 30] on span "Approve" at bounding box center [565, 29] width 25 height 11
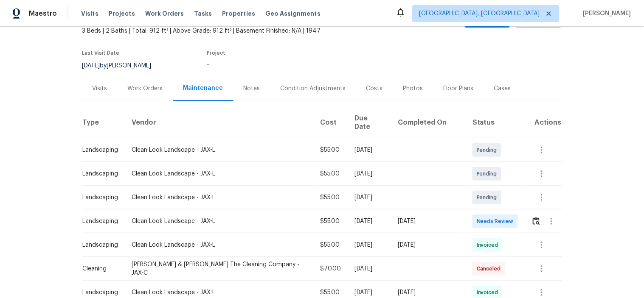
scroll to position [94, 0]
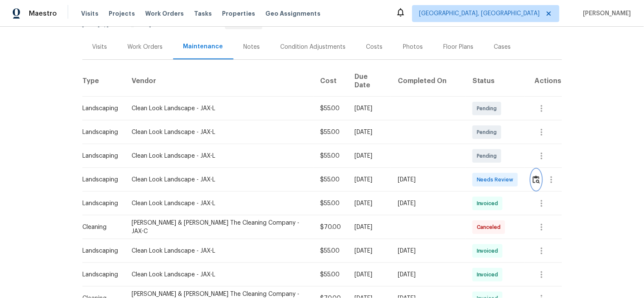
click at [535, 171] on button "button" at bounding box center [536, 180] width 10 height 20
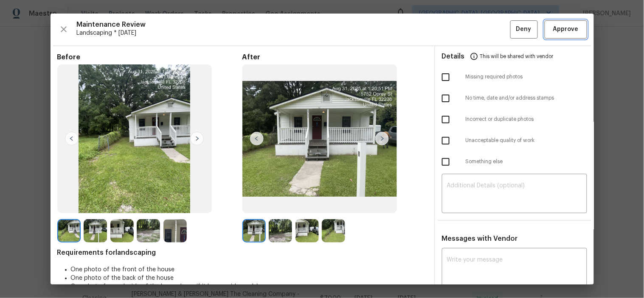
click at [554, 31] on span "Approve" at bounding box center [565, 29] width 25 height 11
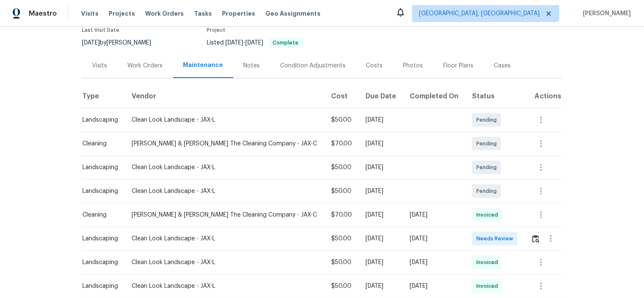
scroll to position [188, 0]
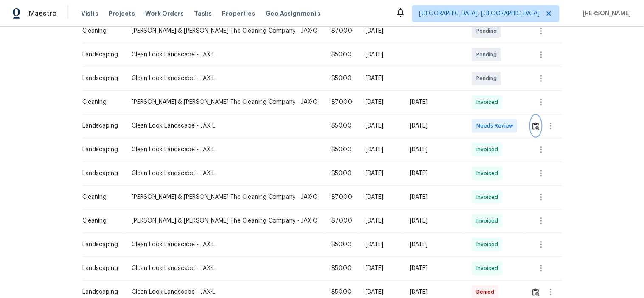
click at [532, 128] on img "button" at bounding box center [535, 126] width 7 height 8
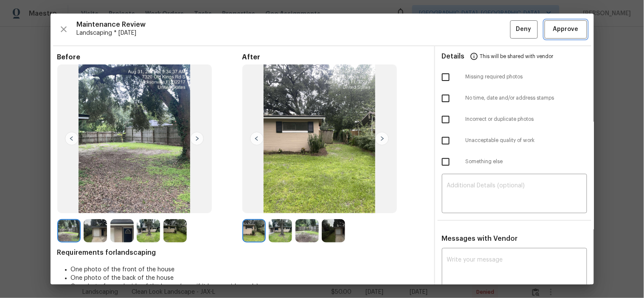
click at [558, 25] on span "Approve" at bounding box center [565, 29] width 25 height 11
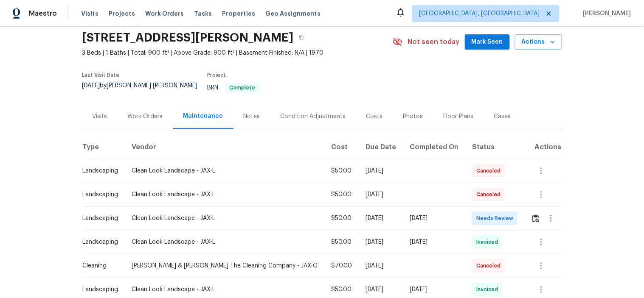
scroll to position [47, 0]
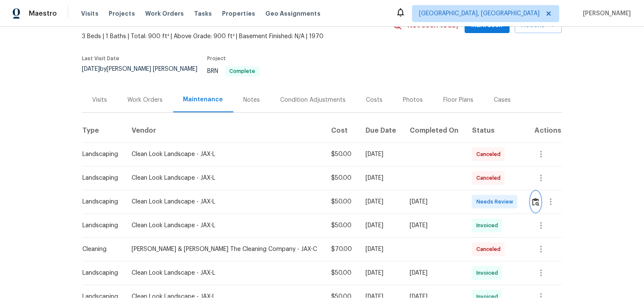
click at [531, 195] on button "button" at bounding box center [536, 202] width 10 height 20
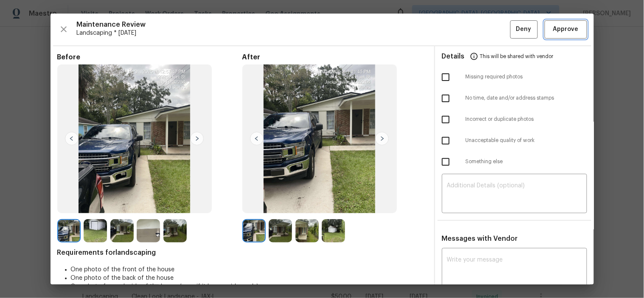
click at [558, 28] on span "Approve" at bounding box center [565, 29] width 25 height 11
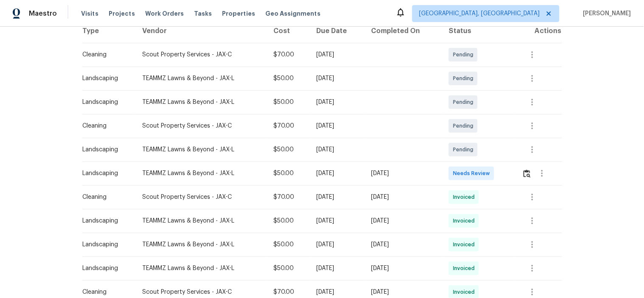
scroll to position [141, 0]
click at [526, 173] on img "button" at bounding box center [526, 173] width 7 height 8
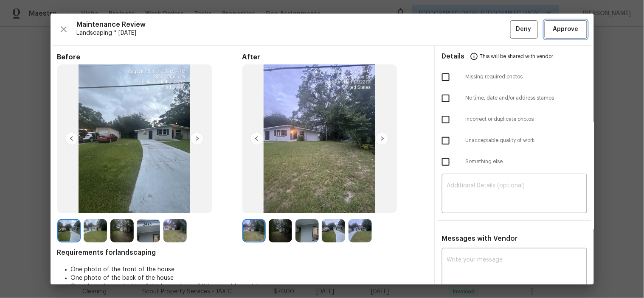
click at [553, 26] on span "Approve" at bounding box center [565, 29] width 25 height 11
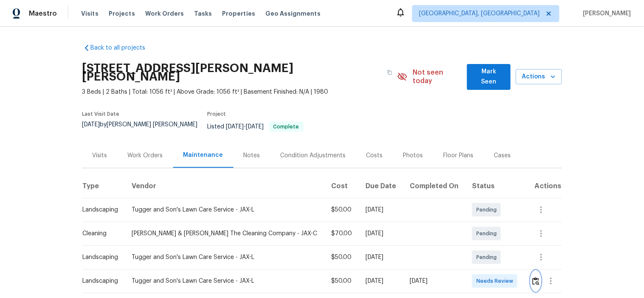
click at [532, 277] on img "button" at bounding box center [535, 281] width 7 height 8
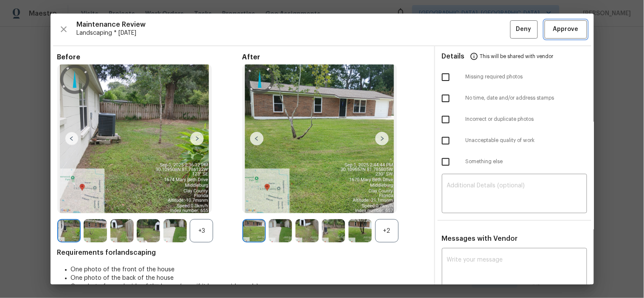
drag, startPoint x: 554, startPoint y: 30, endPoint x: 537, endPoint y: 29, distance: 17.0
click at [553, 30] on span "Approve" at bounding box center [565, 29] width 25 height 11
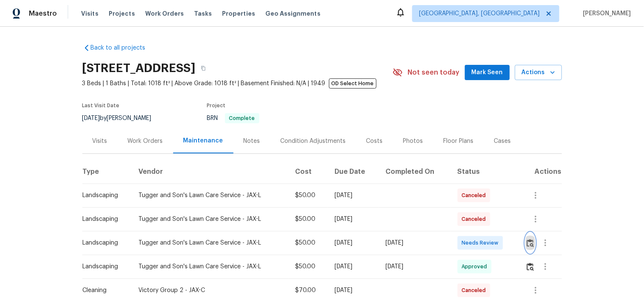
click at [525, 241] on button "button" at bounding box center [530, 243] width 10 height 20
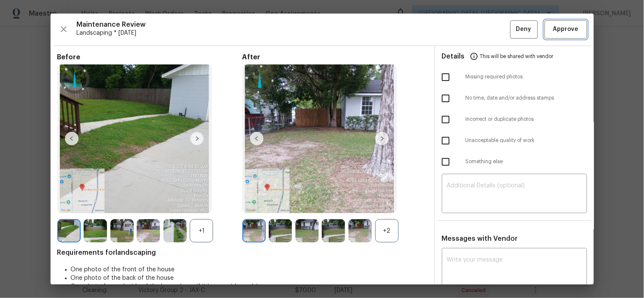
click at [545, 35] on button "Approve" at bounding box center [565, 29] width 42 height 18
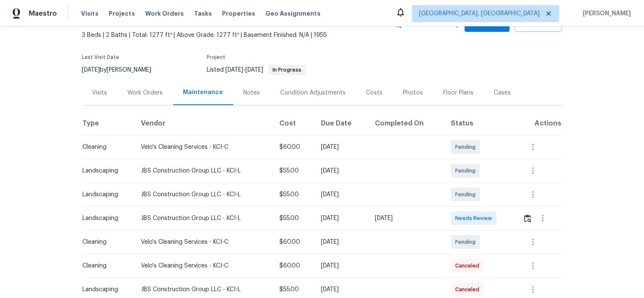
scroll to position [94, 0]
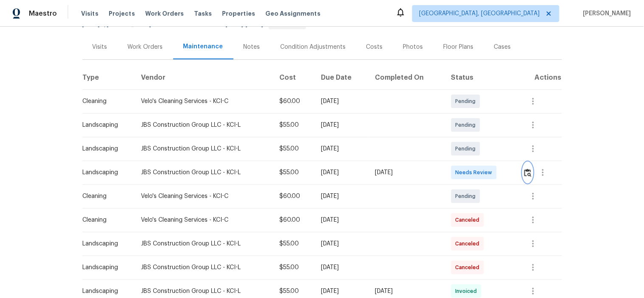
click at [526, 171] on img "button" at bounding box center [527, 173] width 7 height 8
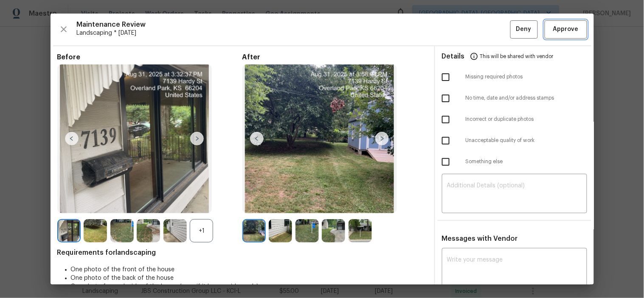
click at [553, 28] on span "Approve" at bounding box center [565, 29] width 25 height 11
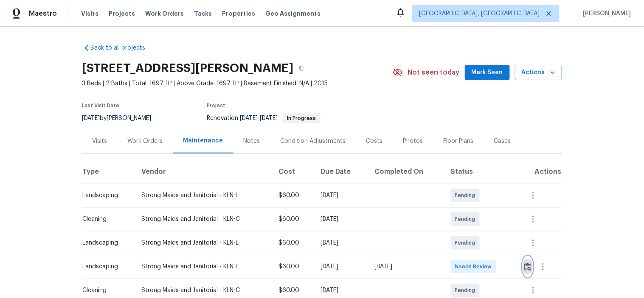
click at [526, 265] on img "button" at bounding box center [527, 267] width 7 height 8
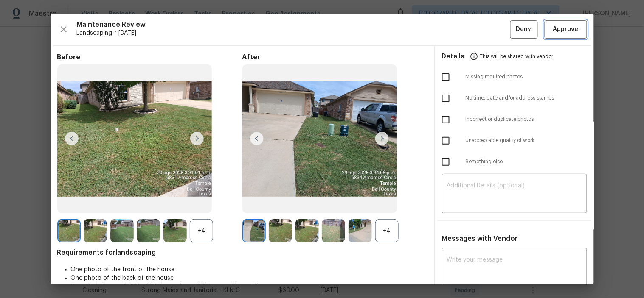
click at [560, 37] on button "Approve" at bounding box center [565, 29] width 42 height 18
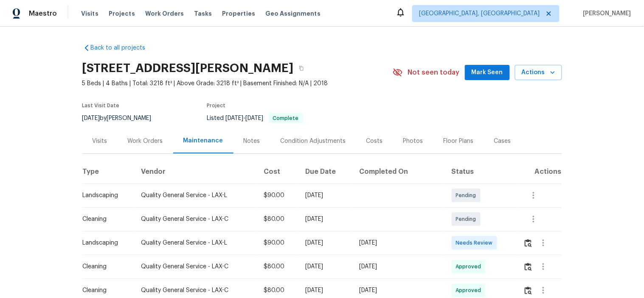
scroll to position [141, 0]
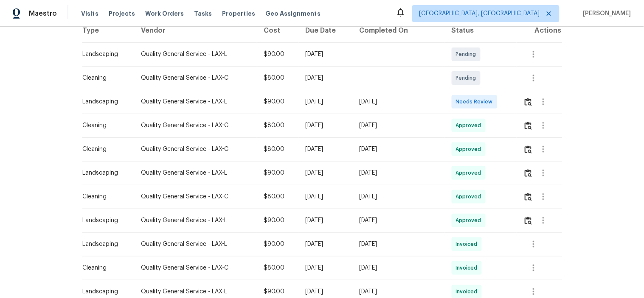
click at [529, 92] on div at bounding box center [542, 102] width 38 height 20
click at [525, 105] on img "button" at bounding box center [527, 102] width 7 height 8
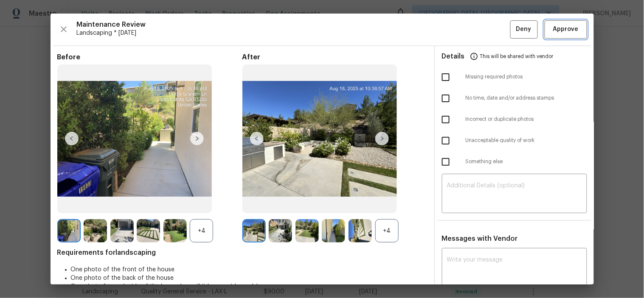
click at [554, 25] on span "Approve" at bounding box center [565, 29] width 25 height 11
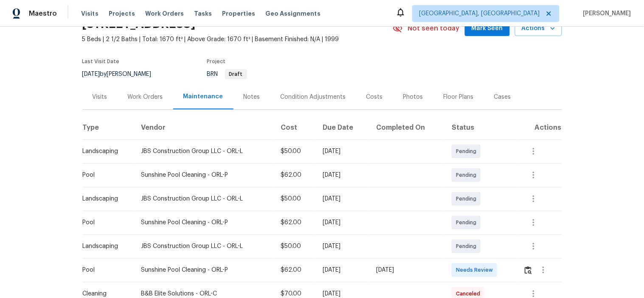
scroll to position [94, 0]
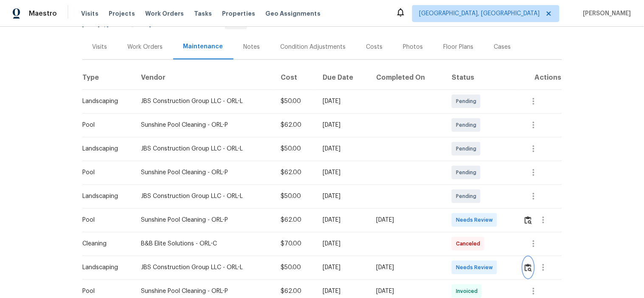
click at [525, 266] on img "button" at bounding box center [527, 268] width 7 height 8
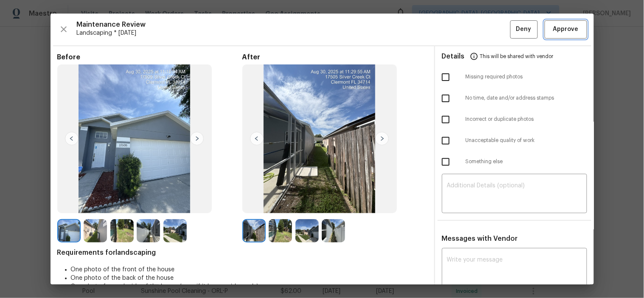
click at [559, 31] on span "Approve" at bounding box center [565, 29] width 25 height 11
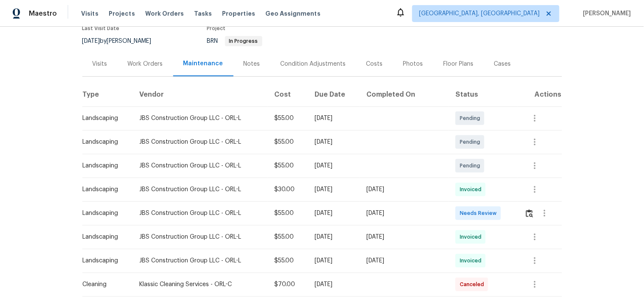
scroll to position [188, 0]
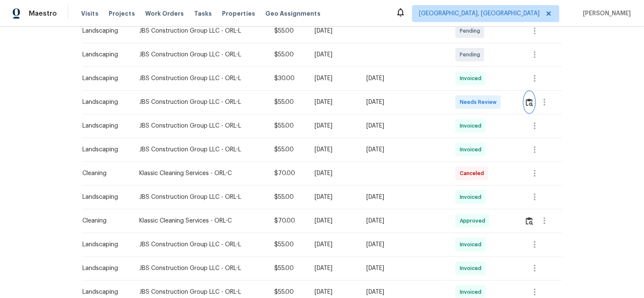
click at [529, 99] on img "button" at bounding box center [529, 102] width 7 height 8
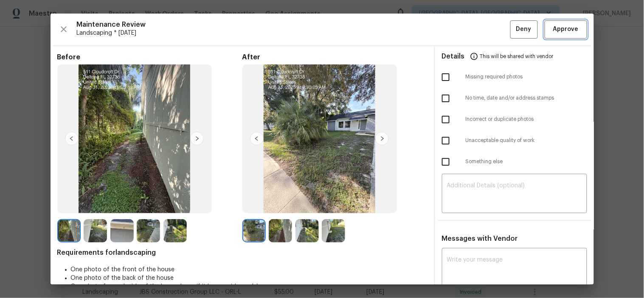
click at [557, 24] on span "Approve" at bounding box center [565, 29] width 25 height 11
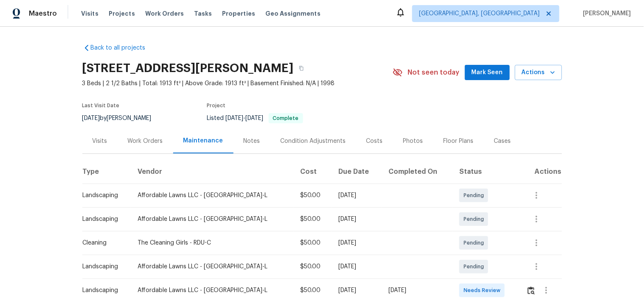
scroll to position [86, 0]
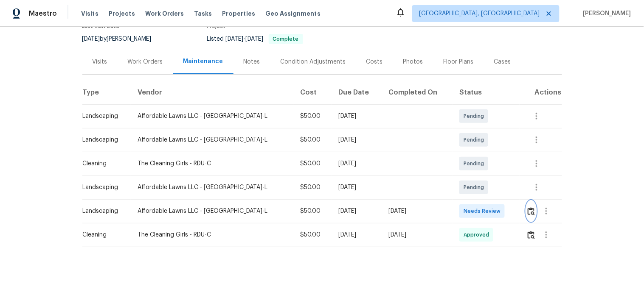
click at [527, 207] on img "button" at bounding box center [530, 211] width 7 height 8
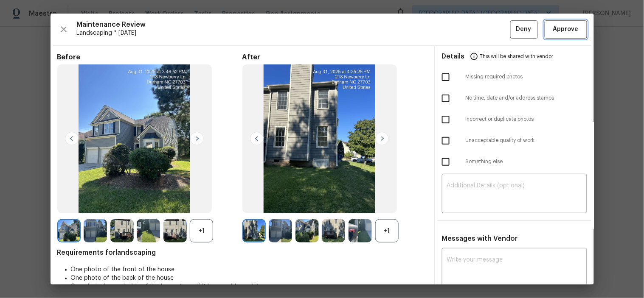
click at [563, 26] on span "Approve" at bounding box center [565, 29] width 25 height 11
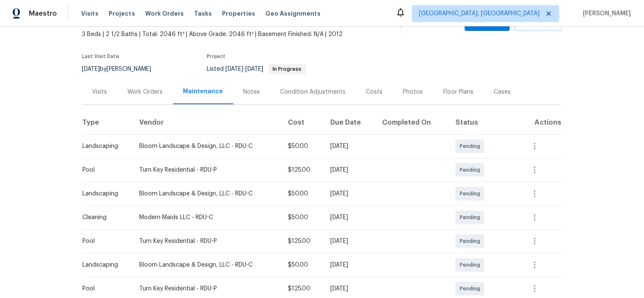
scroll to position [141, 0]
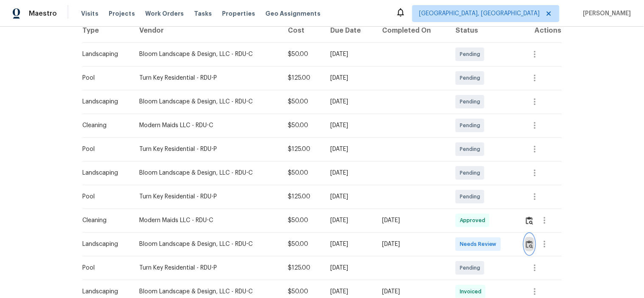
click at [527, 239] on button "button" at bounding box center [529, 244] width 10 height 20
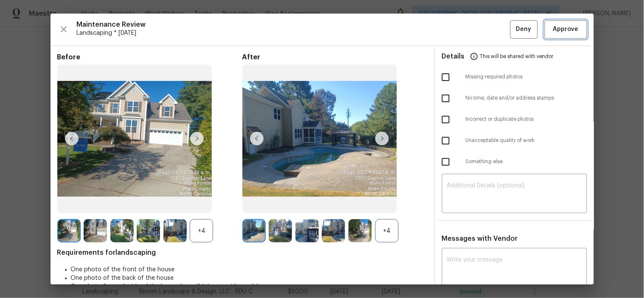
click at [557, 28] on span "Approve" at bounding box center [565, 29] width 25 height 11
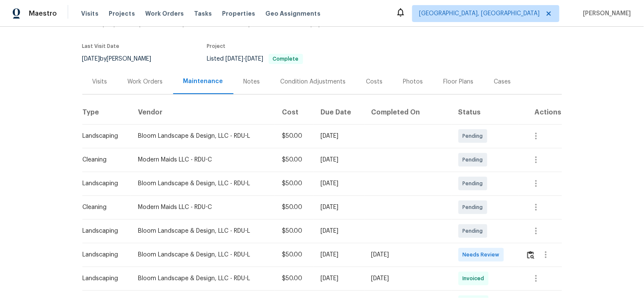
scroll to position [141, 0]
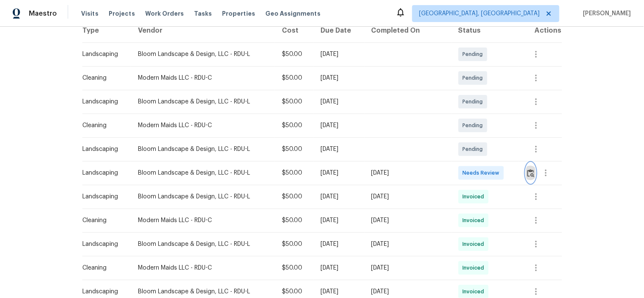
click at [527, 175] on img "button" at bounding box center [530, 173] width 7 height 8
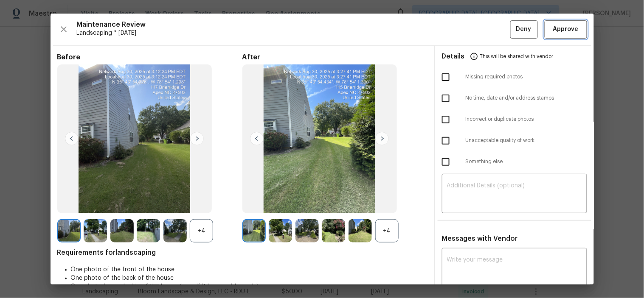
click at [554, 31] on span "Approve" at bounding box center [565, 29] width 25 height 11
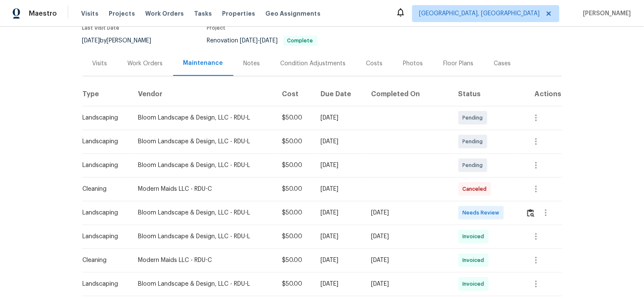
scroll to position [141, 0]
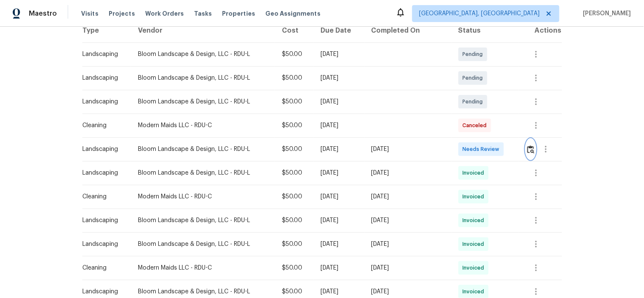
click at [527, 148] on img "button" at bounding box center [530, 149] width 7 height 8
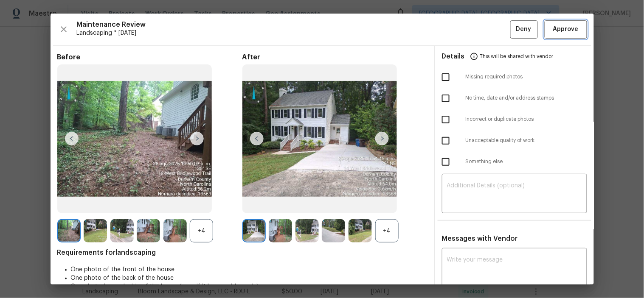
click at [558, 28] on span "Approve" at bounding box center [565, 29] width 25 height 11
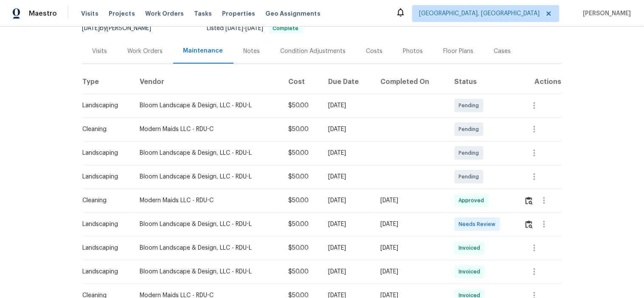
scroll to position [94, 0]
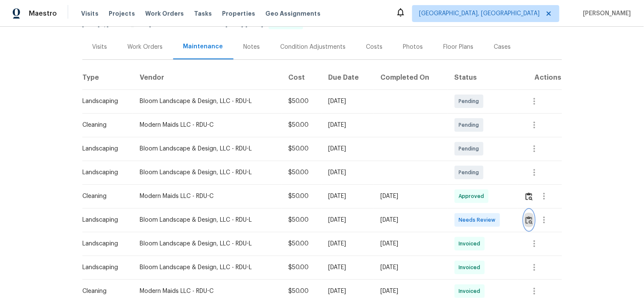
click at [525, 218] on img "button" at bounding box center [528, 220] width 7 height 8
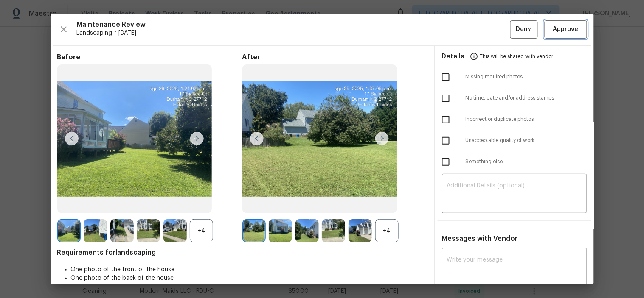
click at [553, 34] on span "Approve" at bounding box center [565, 29] width 25 height 11
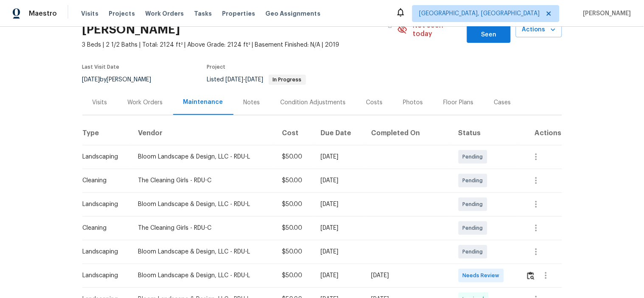
scroll to position [141, 0]
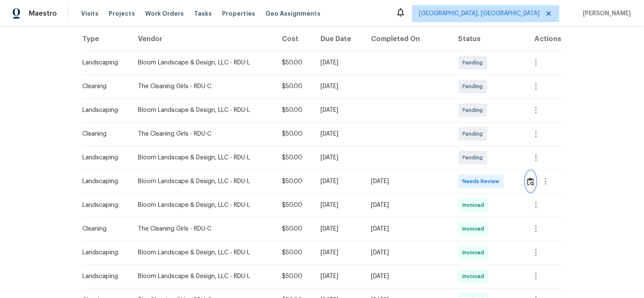
click at [529, 178] on img "button" at bounding box center [530, 182] width 7 height 8
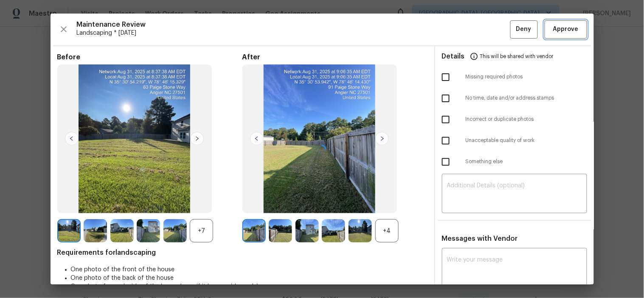
click at [560, 26] on span "Approve" at bounding box center [565, 29] width 25 height 11
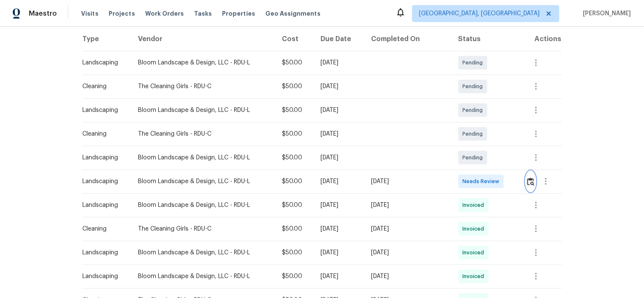
click at [529, 178] on img "button" at bounding box center [530, 182] width 7 height 8
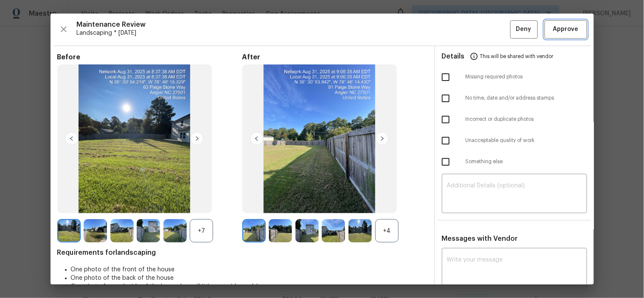
click at [555, 28] on span "Approve" at bounding box center [565, 29] width 25 height 11
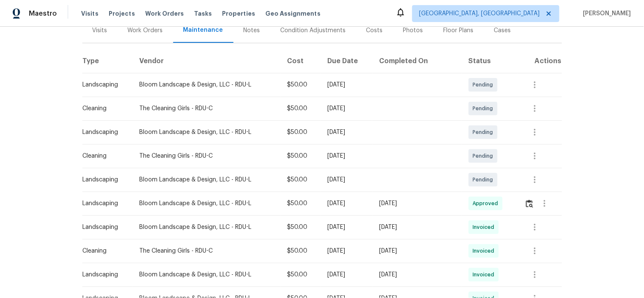
scroll to position [141, 0]
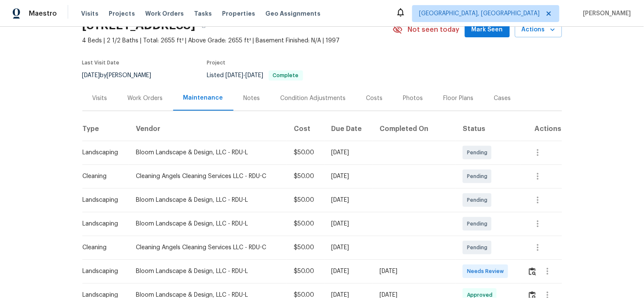
scroll to position [94, 0]
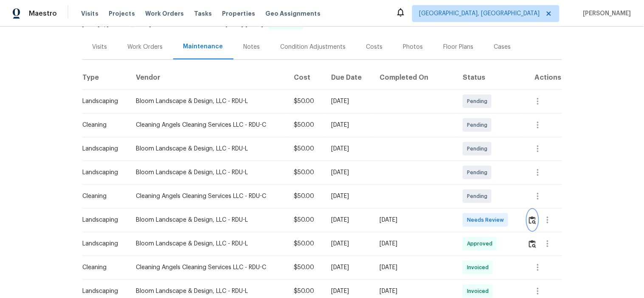
click at [532, 218] on img "button" at bounding box center [532, 220] width 7 height 8
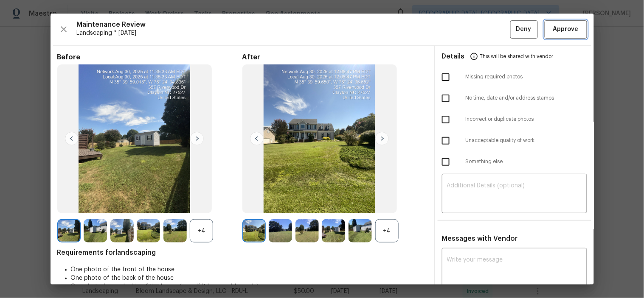
click at [553, 34] on span "Approve" at bounding box center [565, 29] width 25 height 11
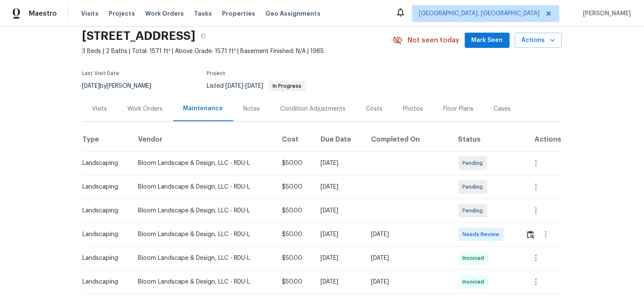
scroll to position [47, 0]
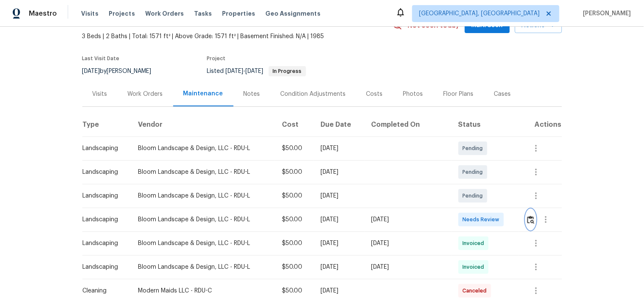
click at [527, 220] on img "button" at bounding box center [530, 220] width 7 height 8
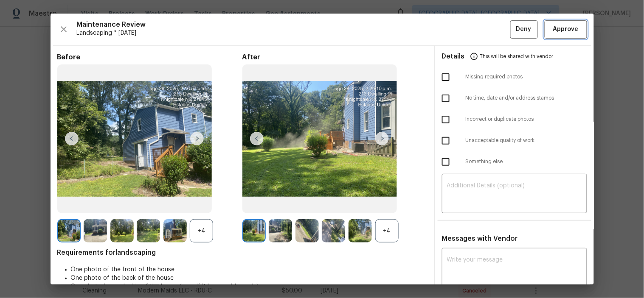
click at [553, 32] on span "Approve" at bounding box center [565, 29] width 25 height 11
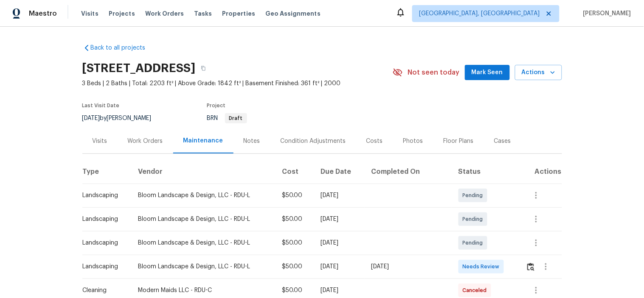
scroll to position [94, 0]
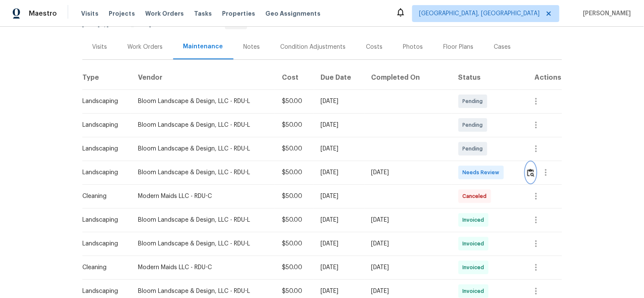
click at [527, 170] on img "button" at bounding box center [530, 173] width 7 height 8
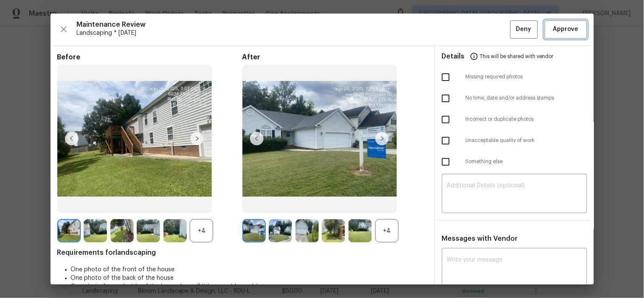
click at [559, 31] on span "Approve" at bounding box center [565, 29] width 25 height 11
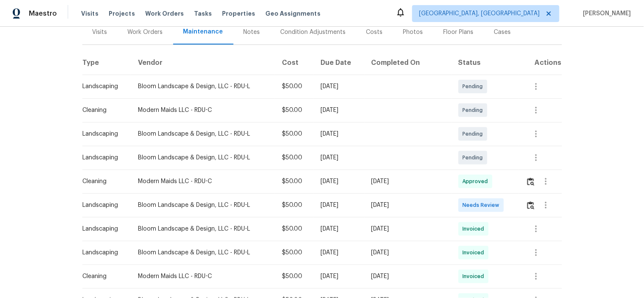
scroll to position [188, 0]
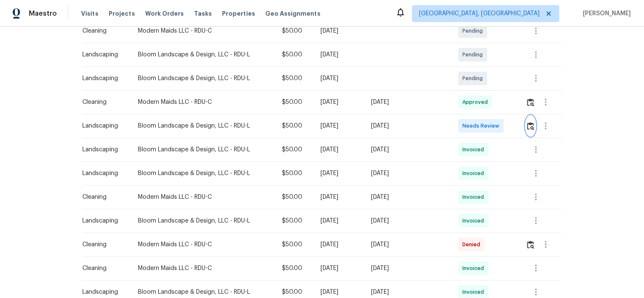
click at [527, 126] on img "button" at bounding box center [530, 126] width 7 height 8
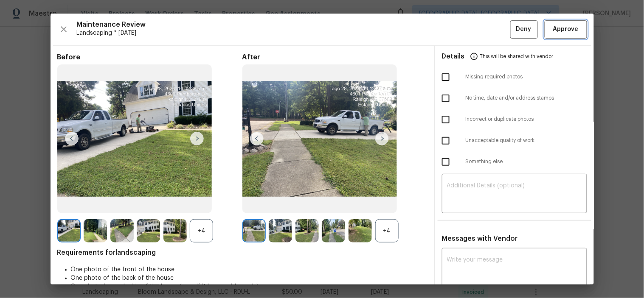
drag, startPoint x: 567, startPoint y: 29, endPoint x: 558, endPoint y: 27, distance: 9.1
click at [566, 29] on span "Approve" at bounding box center [565, 29] width 25 height 11
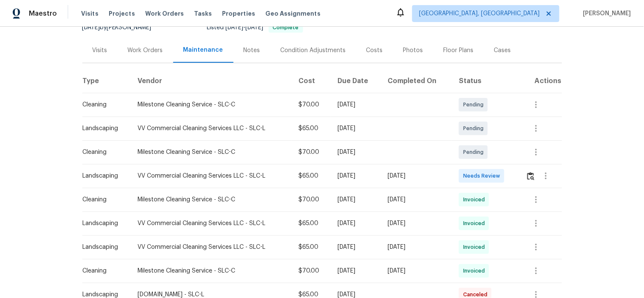
scroll to position [94, 0]
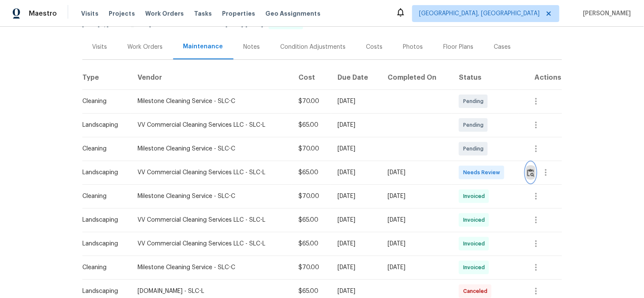
click at [529, 167] on button "button" at bounding box center [531, 172] width 10 height 20
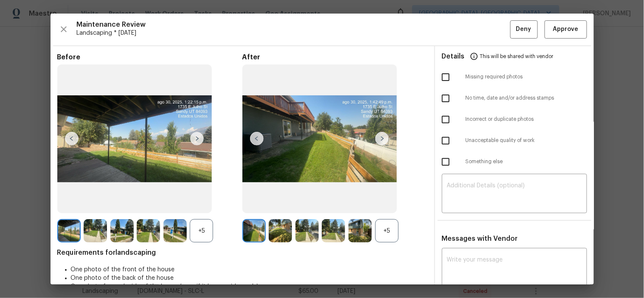
click at [438, 75] on input "checkbox" at bounding box center [445, 77] width 18 height 18
checkbox input "true"
click at [511, 190] on textarea at bounding box center [514, 195] width 135 height 24
paste textarea "Maintenance Audit Team: Hello! Unfortunately, this landscaping visit completed …"
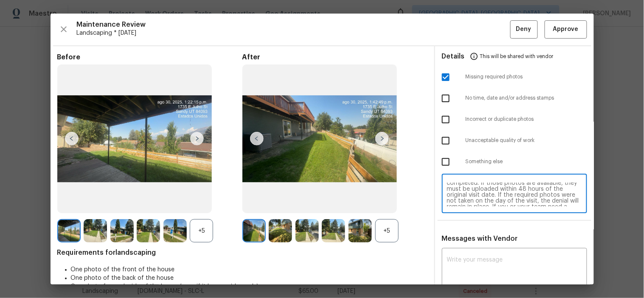
scroll to position [0, 0]
click at [497, 192] on textarea "Maintenance Audit Team: Hello! Unfortunately, this landscaping visit completed …" at bounding box center [514, 195] width 135 height 24
type textarea "Maintenance Audit Team: Hello! Unfortunately, this landscaping visit completed …"
click at [473, 263] on textarea at bounding box center [514, 269] width 135 height 24
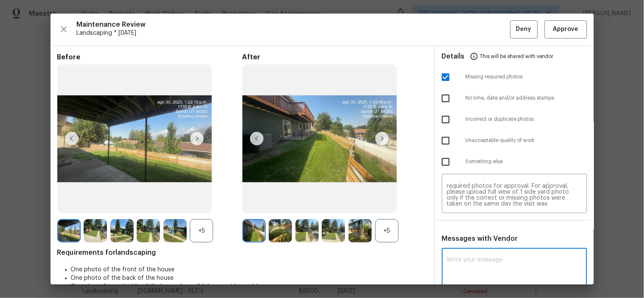
paste textarea "Maintenance Audit Team: Hello! Unfortunately, this landscaping visit completed …"
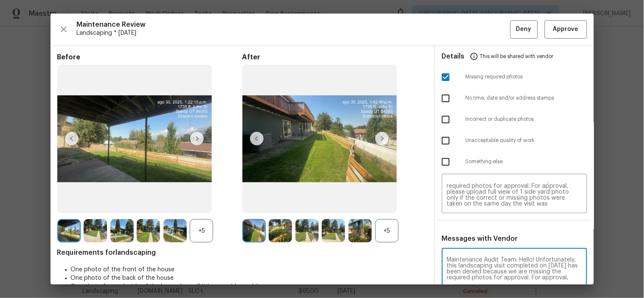
scroll to position [1, 0]
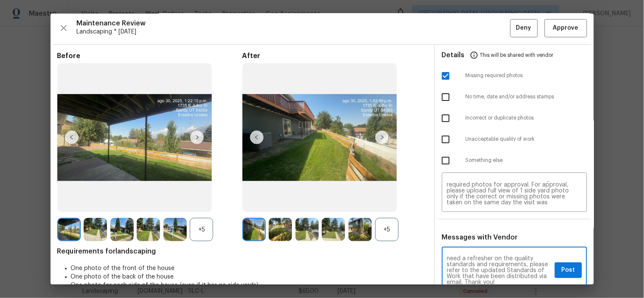
type textarea "Maintenance Audit Team: Hello! Unfortunately, this landscaping visit completed …"
click at [554, 269] on button "Post" at bounding box center [567, 271] width 27 height 16
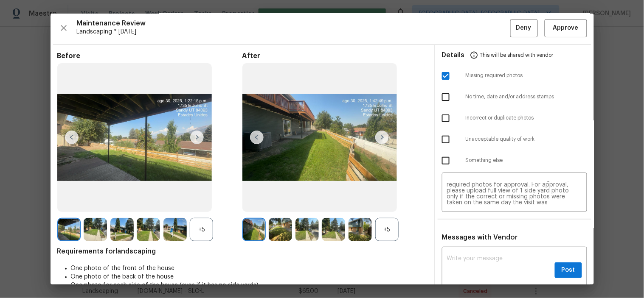
scroll to position [0, 0]
click at [510, 28] on button "Deny" at bounding box center [524, 28] width 28 height 18
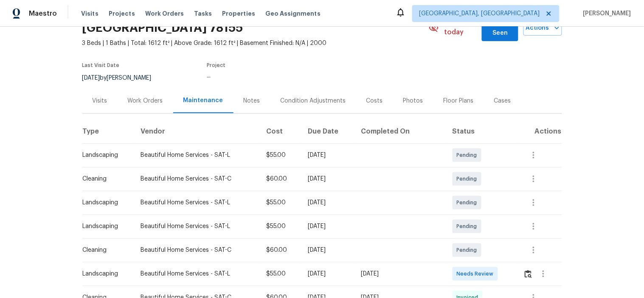
scroll to position [94, 0]
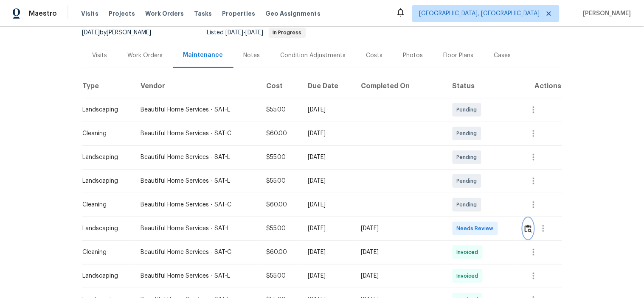
click at [523, 224] on button "button" at bounding box center [528, 228] width 10 height 20
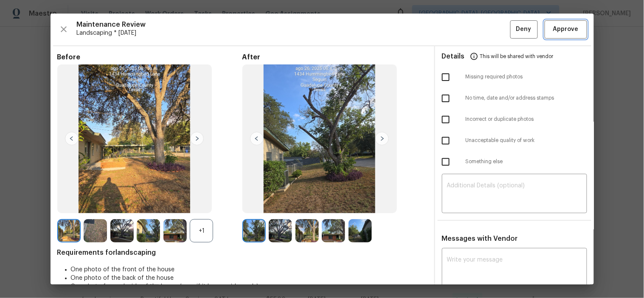
click at [562, 28] on span "Approve" at bounding box center [565, 29] width 25 height 11
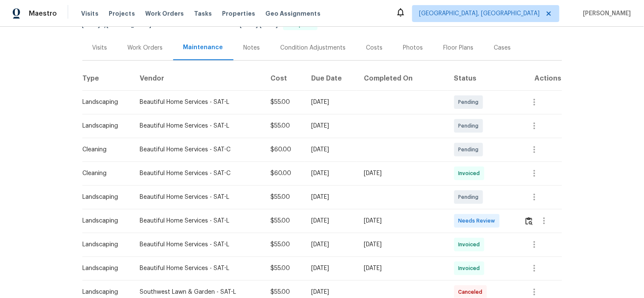
scroll to position [94, 0]
click at [518, 218] on td at bounding box center [539, 220] width 45 height 24
click at [525, 218] on img "button" at bounding box center [528, 220] width 7 height 8
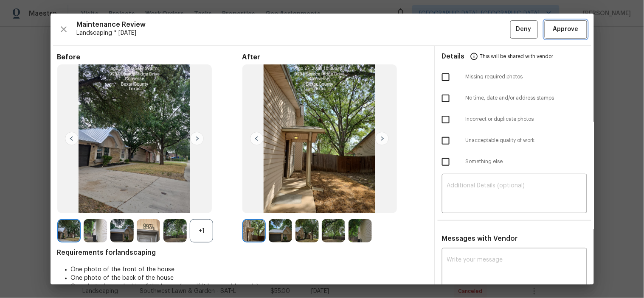
click at [553, 32] on span "Approve" at bounding box center [565, 29] width 25 height 11
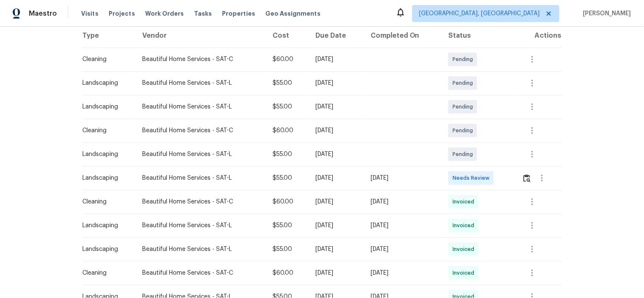
scroll to position [141, 0]
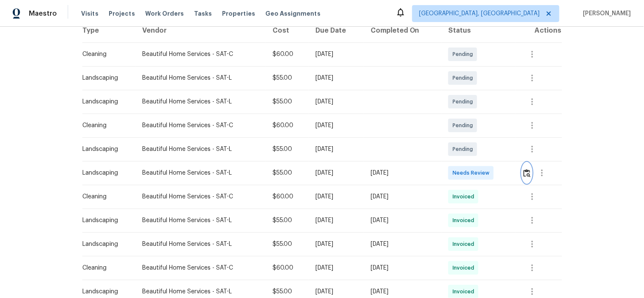
click at [525, 175] on img "button" at bounding box center [526, 173] width 7 height 8
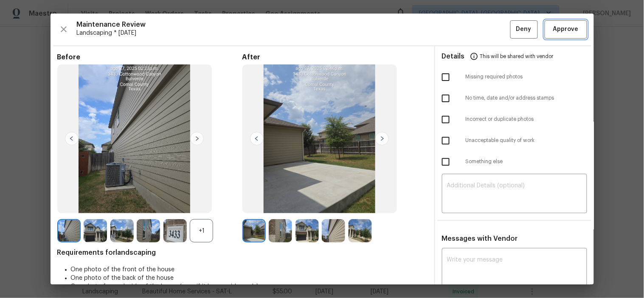
click at [553, 31] on span "Approve" at bounding box center [565, 29] width 25 height 11
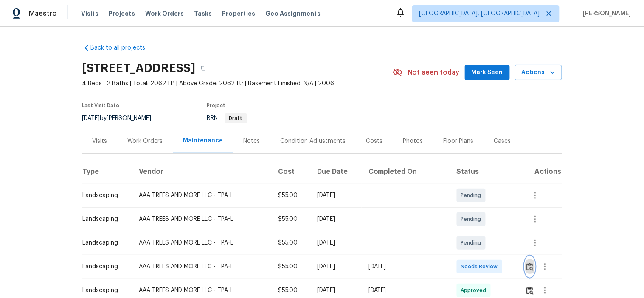
click at [526, 266] on img "button" at bounding box center [529, 267] width 7 height 8
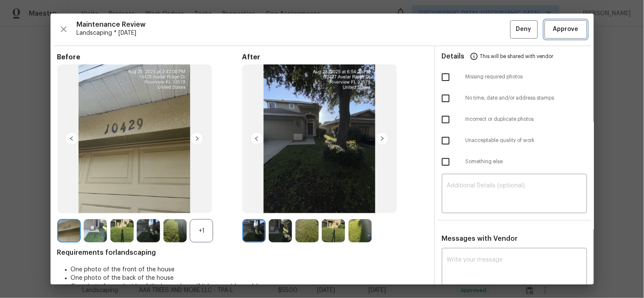
click at [554, 26] on span "Approve" at bounding box center [565, 29] width 25 height 11
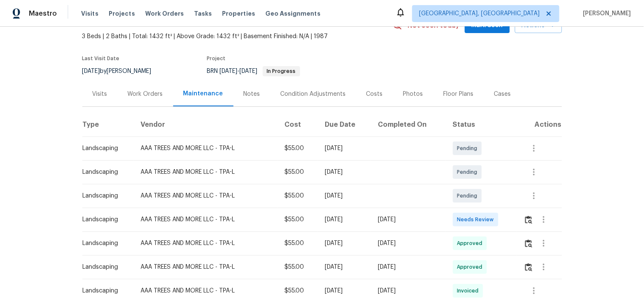
scroll to position [94, 0]
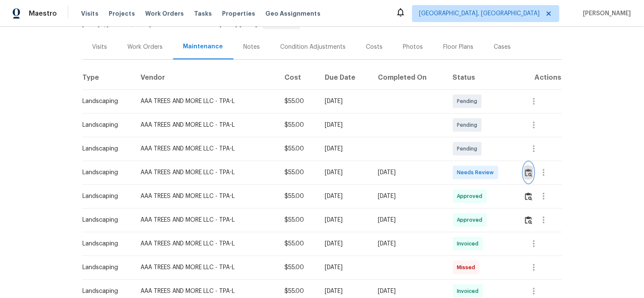
click at [527, 171] on img "button" at bounding box center [528, 173] width 7 height 8
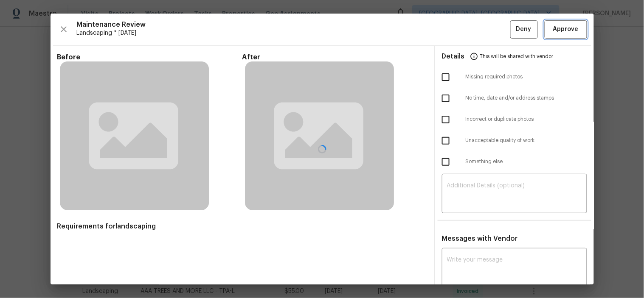
click at [563, 24] on span "Approve" at bounding box center [565, 29] width 25 height 11
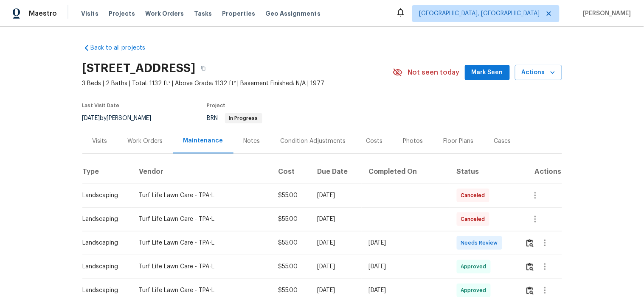
click at [525, 241] on div at bounding box center [543, 243] width 36 height 20
click at [526, 242] on img "button" at bounding box center [529, 243] width 7 height 8
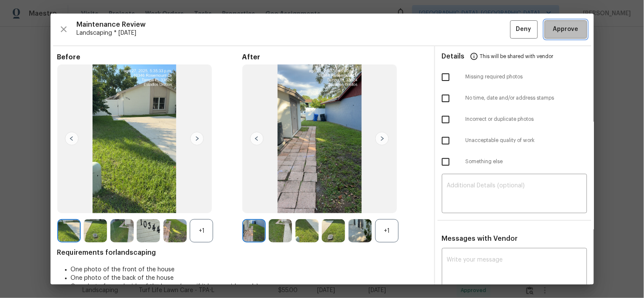
click at [553, 26] on span "Approve" at bounding box center [565, 29] width 25 height 11
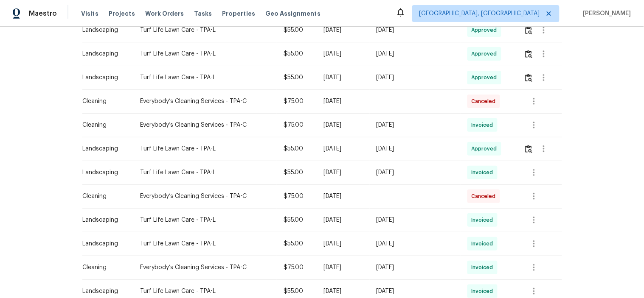
scroll to position [141, 0]
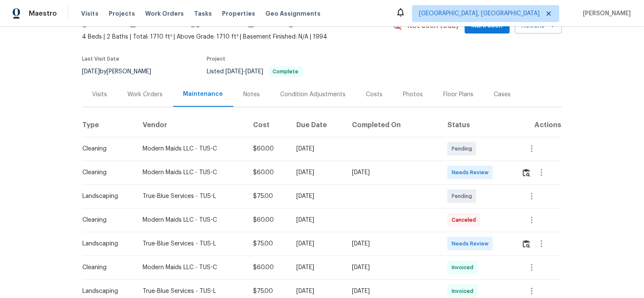
scroll to position [94, 0]
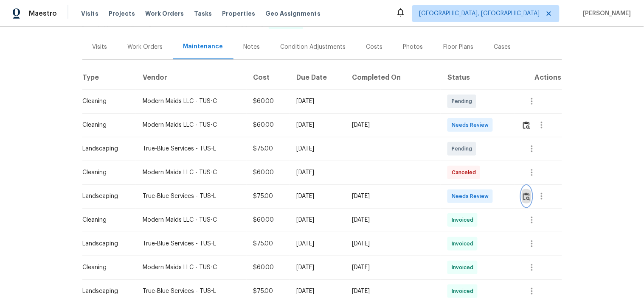
click at [523, 194] on img "button" at bounding box center [526, 197] width 7 height 8
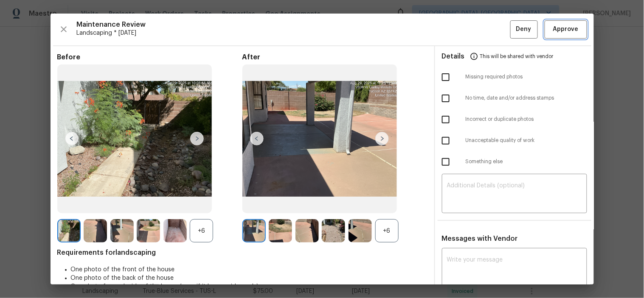
click at [556, 26] on span "Approve" at bounding box center [565, 29] width 25 height 11
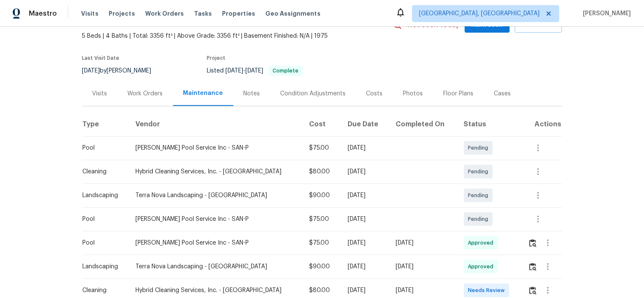
scroll to position [141, 0]
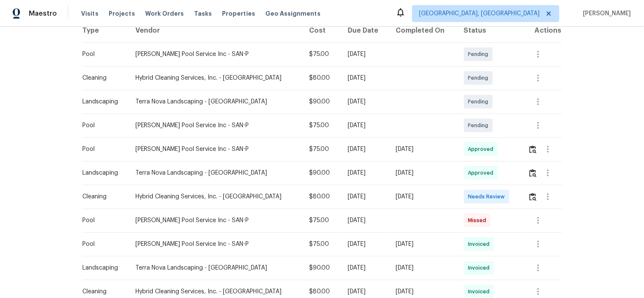
click at [514, 196] on td "Needs Review" at bounding box center [489, 197] width 64 height 24
click at [537, 199] on button "button" at bounding box center [547, 197] width 20 height 20
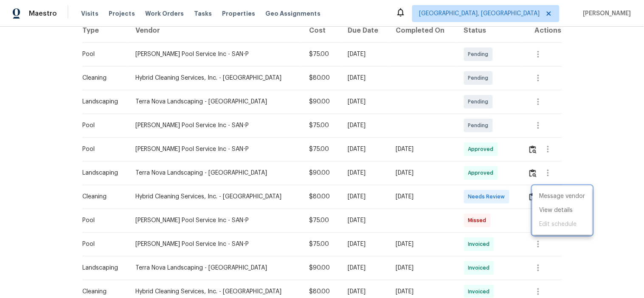
click at [522, 197] on div at bounding box center [322, 149] width 644 height 298
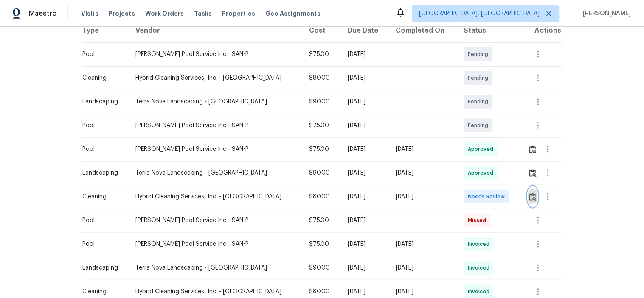
click at [529, 196] on img "button" at bounding box center [532, 197] width 7 height 8
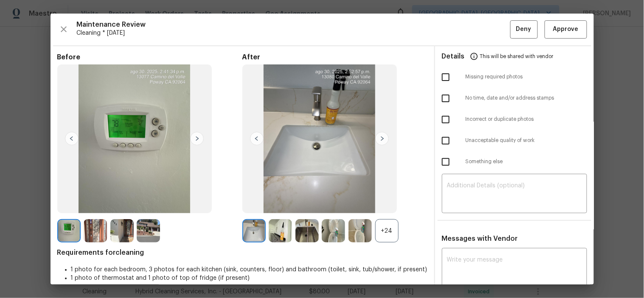
click at [381, 223] on div "+24" at bounding box center [386, 230] width 23 height 23
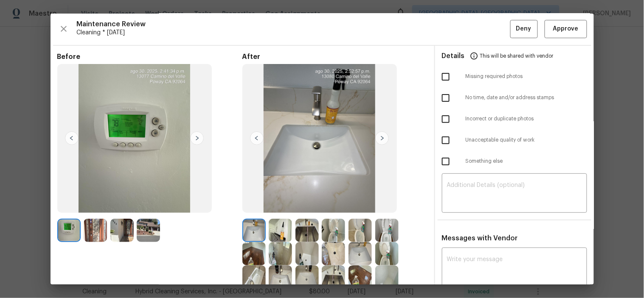
scroll to position [0, 0]
click at [557, 24] on span "Approve" at bounding box center [565, 29] width 25 height 11
